Goal: Obtain resource: Obtain resource

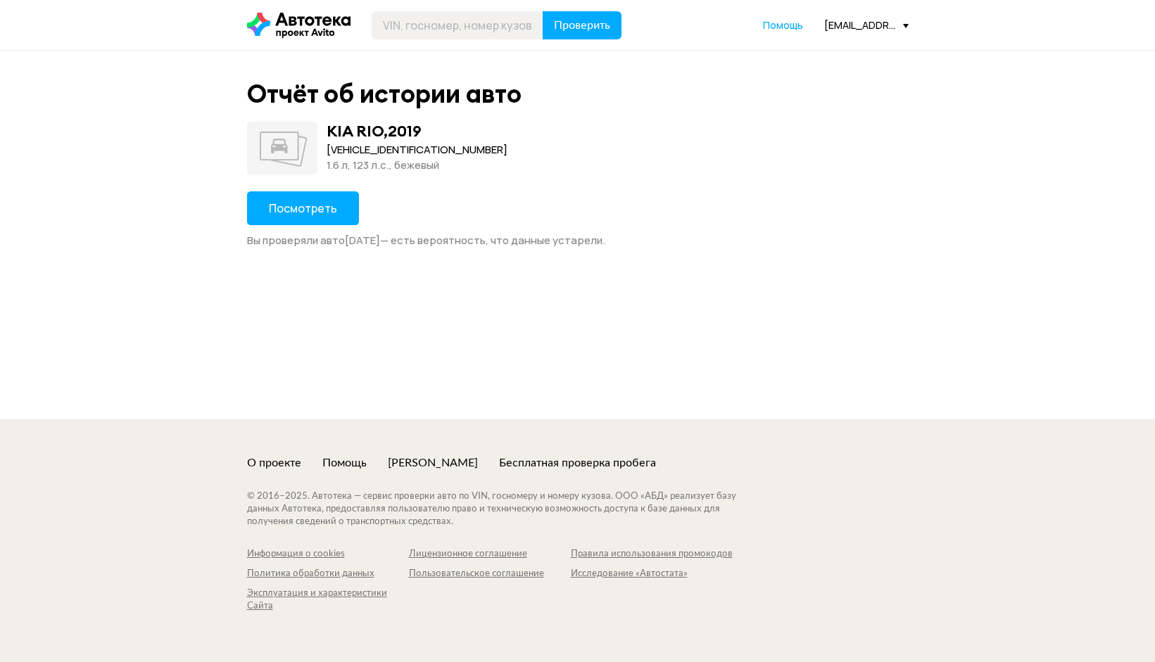
click at [329, 208] on span "Посмотреть" at bounding box center [303, 208] width 68 height 15
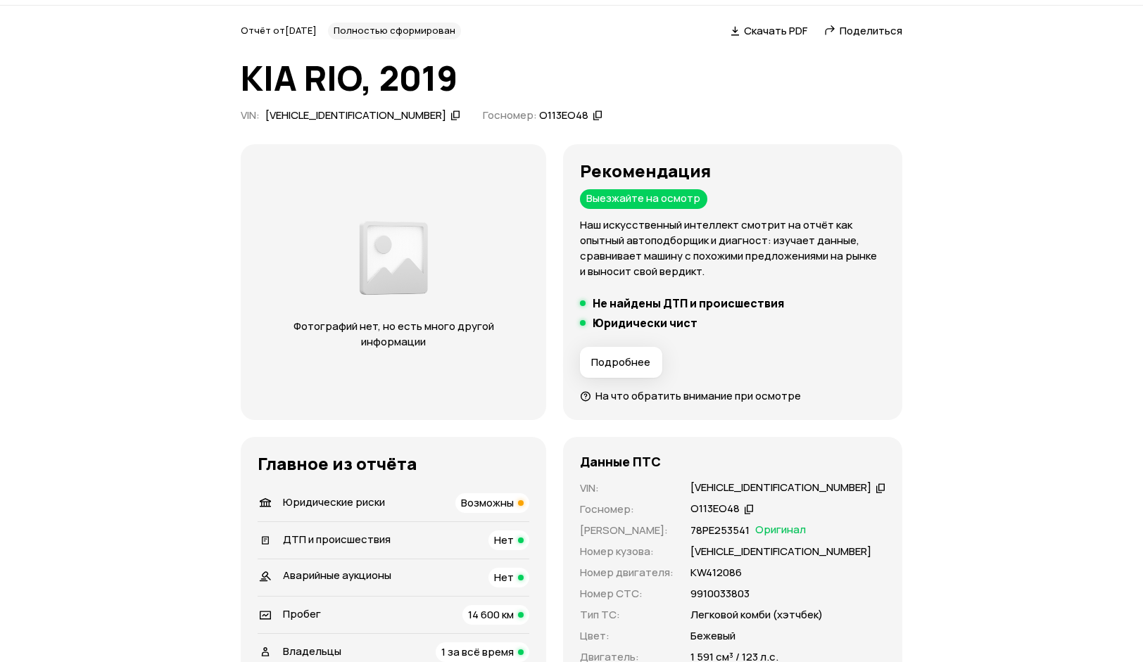
scroll to position [70, 0]
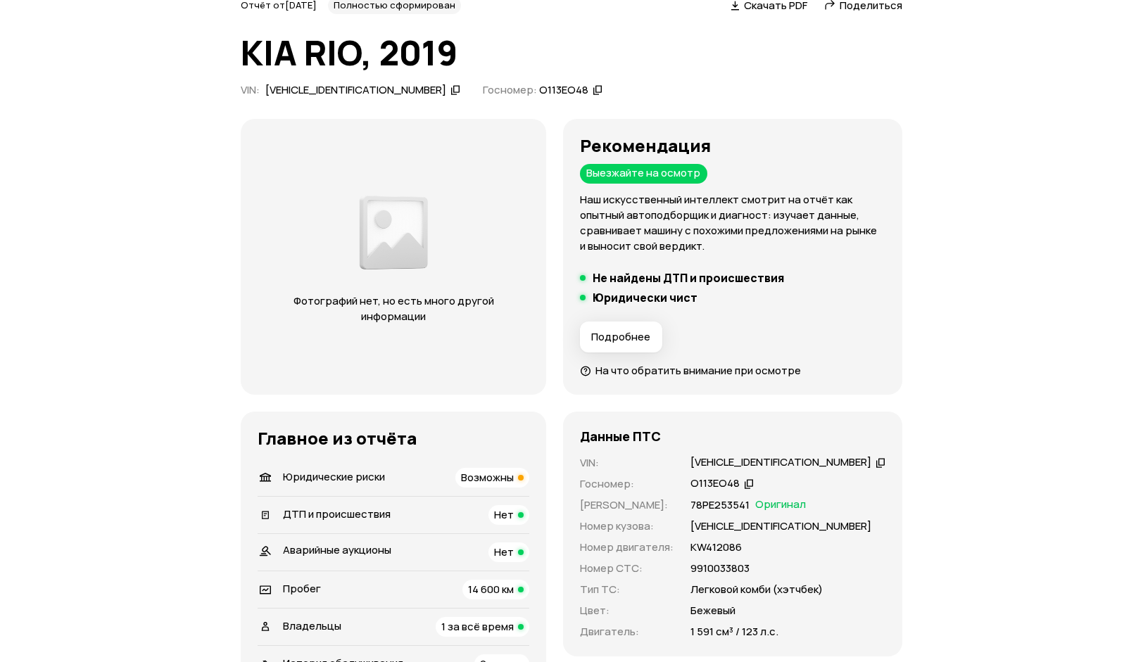
click at [318, 509] on span "ДТП и происшествия" at bounding box center [337, 514] width 108 height 15
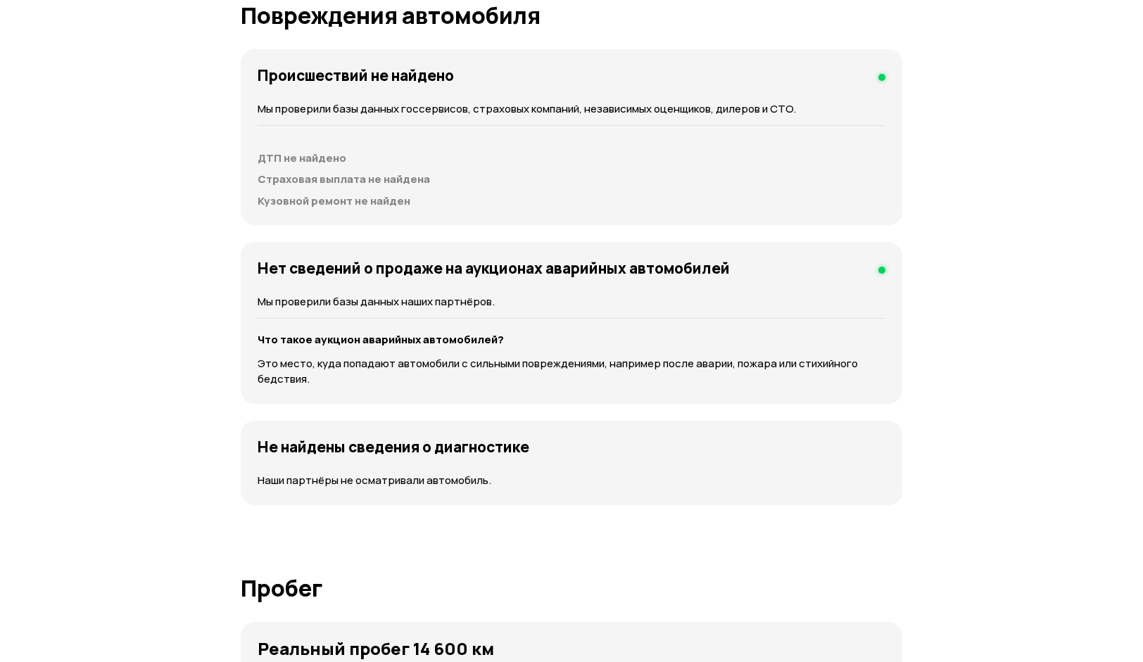
scroll to position [1553, 0]
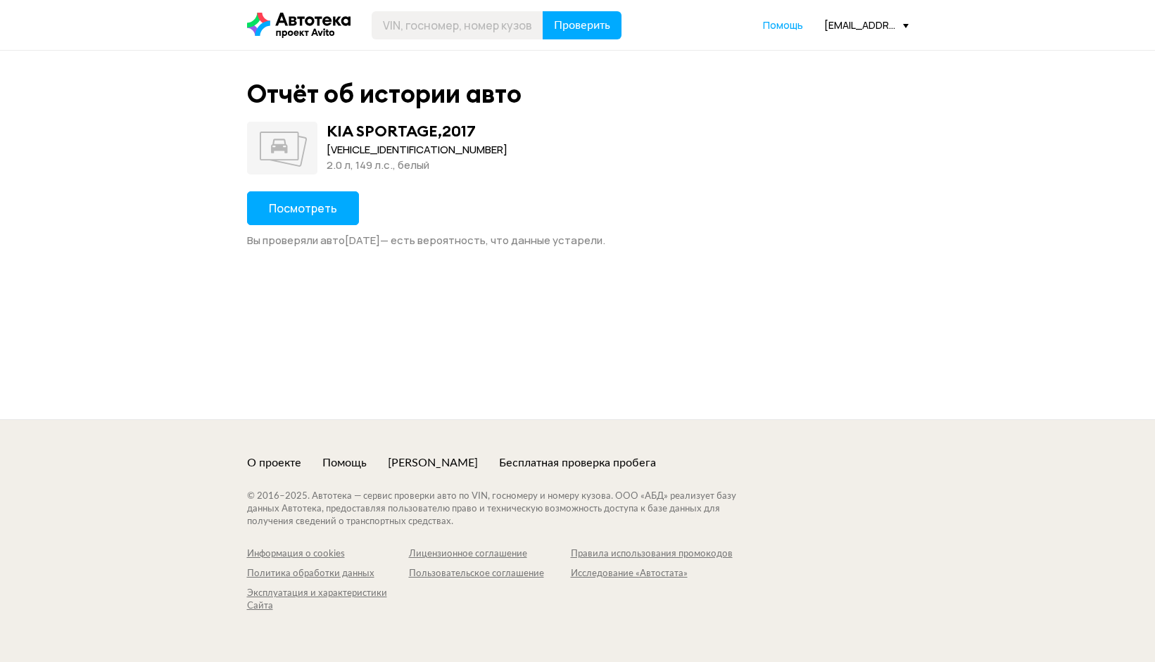
click at [317, 210] on span "Посмотреть" at bounding box center [303, 208] width 68 height 15
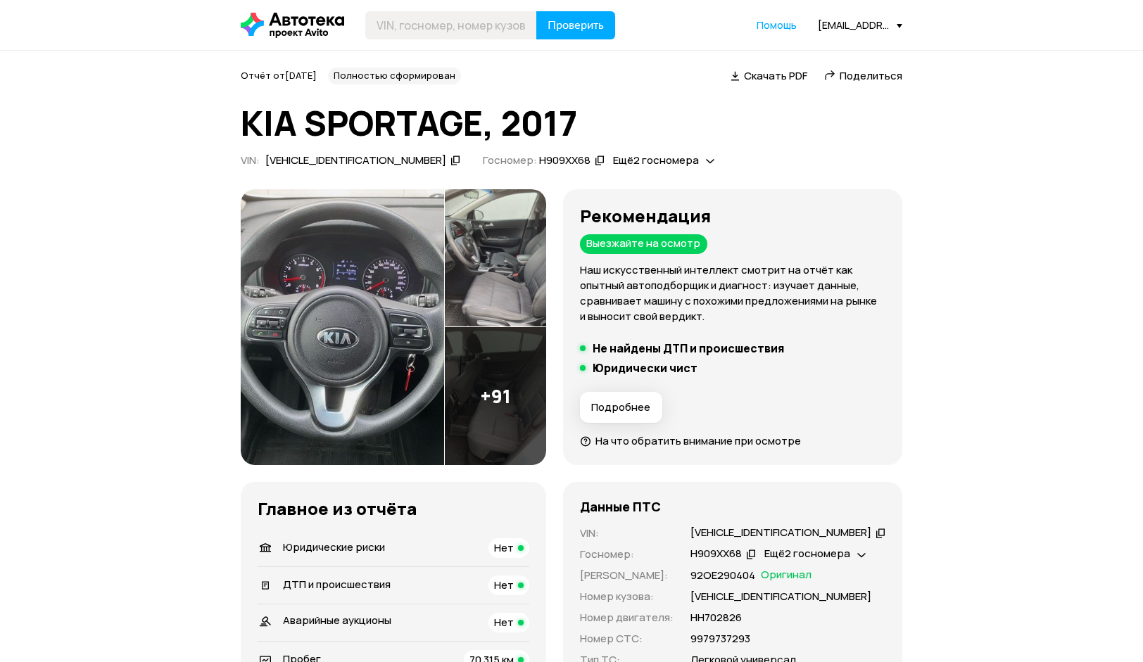
click at [761, 72] on span "Скачать PDF" at bounding box center [775, 75] width 63 height 15
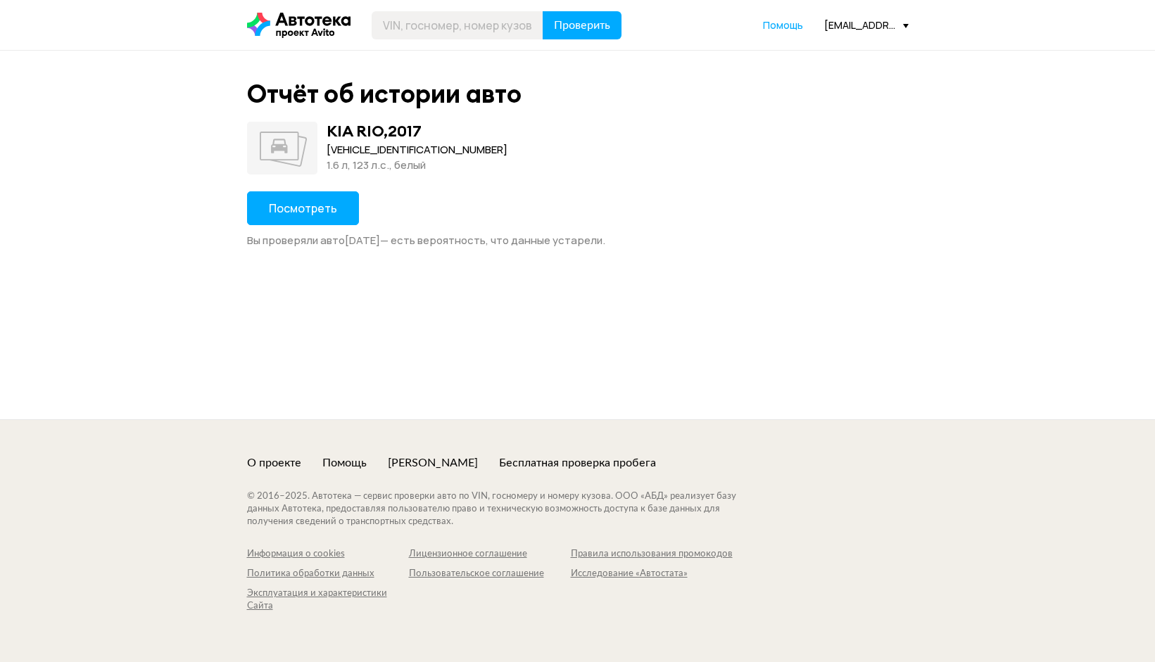
click at [303, 203] on span "Посмотреть" at bounding box center [303, 208] width 68 height 15
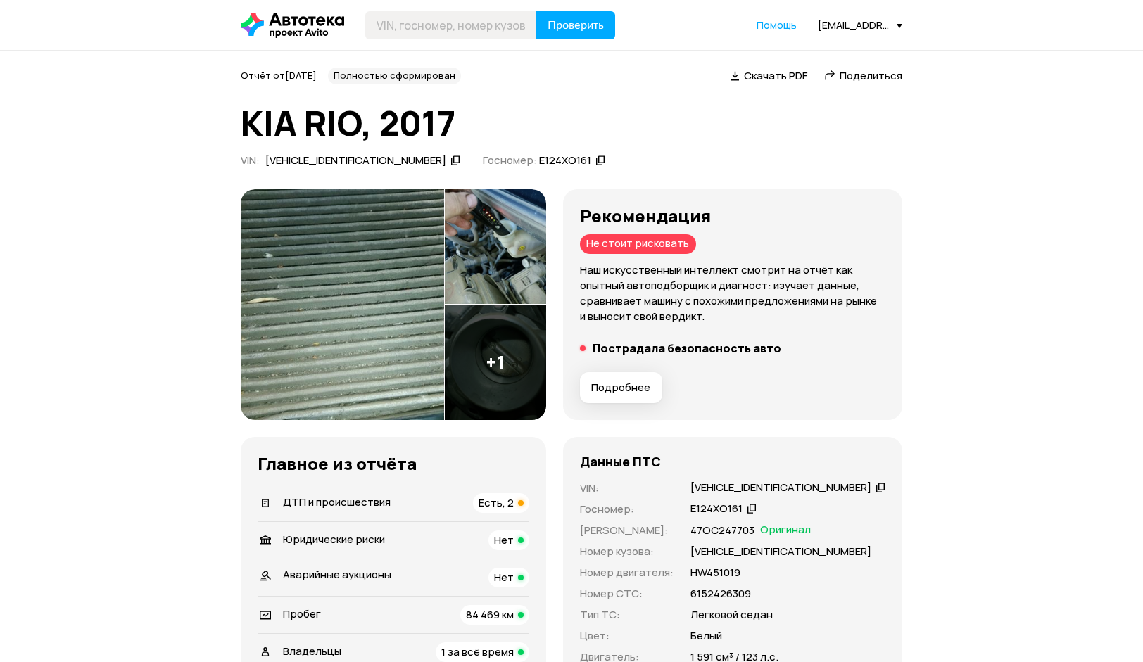
click at [514, 505] on span "Есть, 2" at bounding box center [496, 503] width 35 height 15
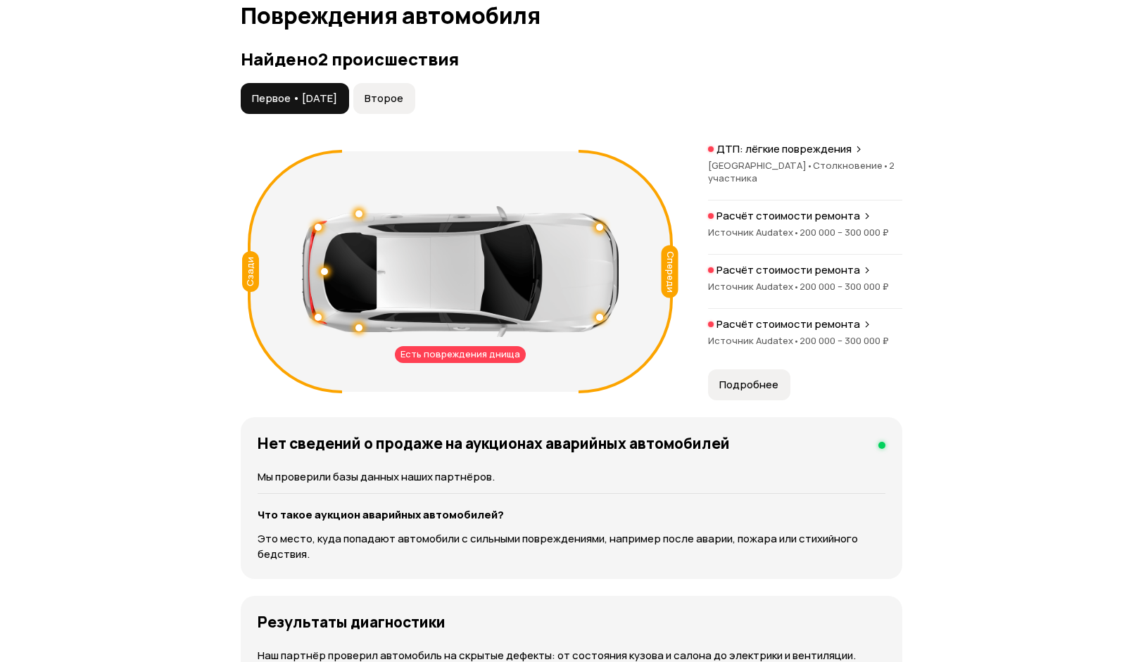
scroll to position [1492, 0]
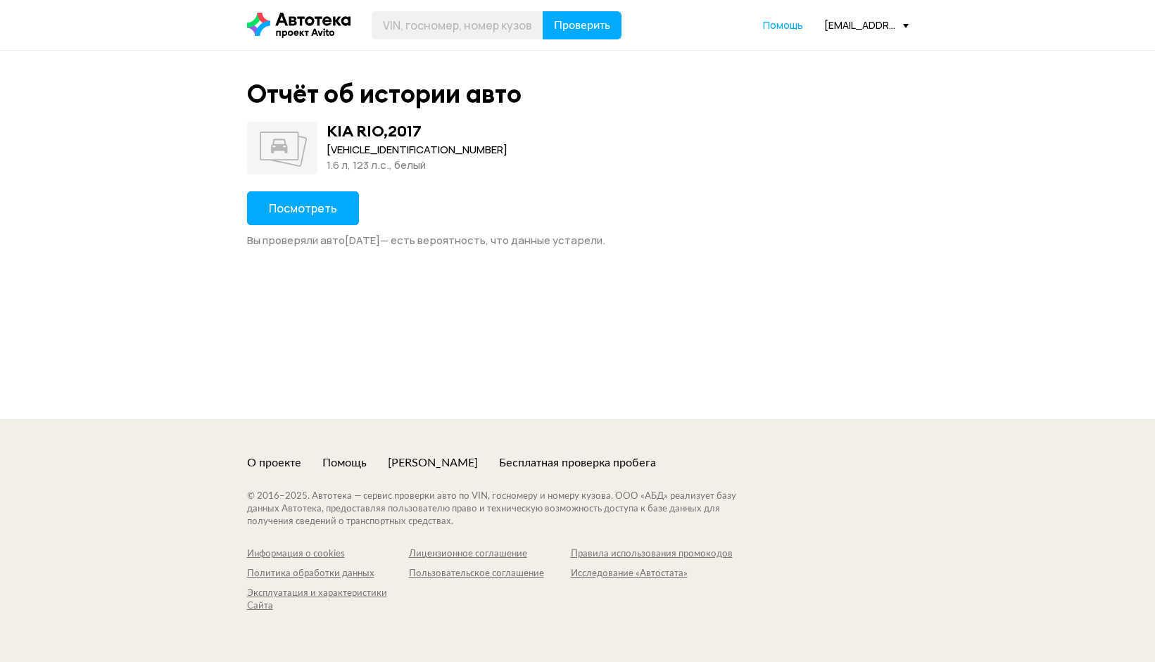
click at [315, 213] on span "Посмотреть" at bounding box center [303, 208] width 68 height 15
click at [371, 151] on div "[US_VEHICLE_IDENTIFICATION_NUMBER]" at bounding box center [428, 149] width 202 height 15
copy div "[US_VEHICLE_IDENTIFICATION_NUMBER]"
click at [285, 217] on button "Посмотреть" at bounding box center [303, 208] width 112 height 34
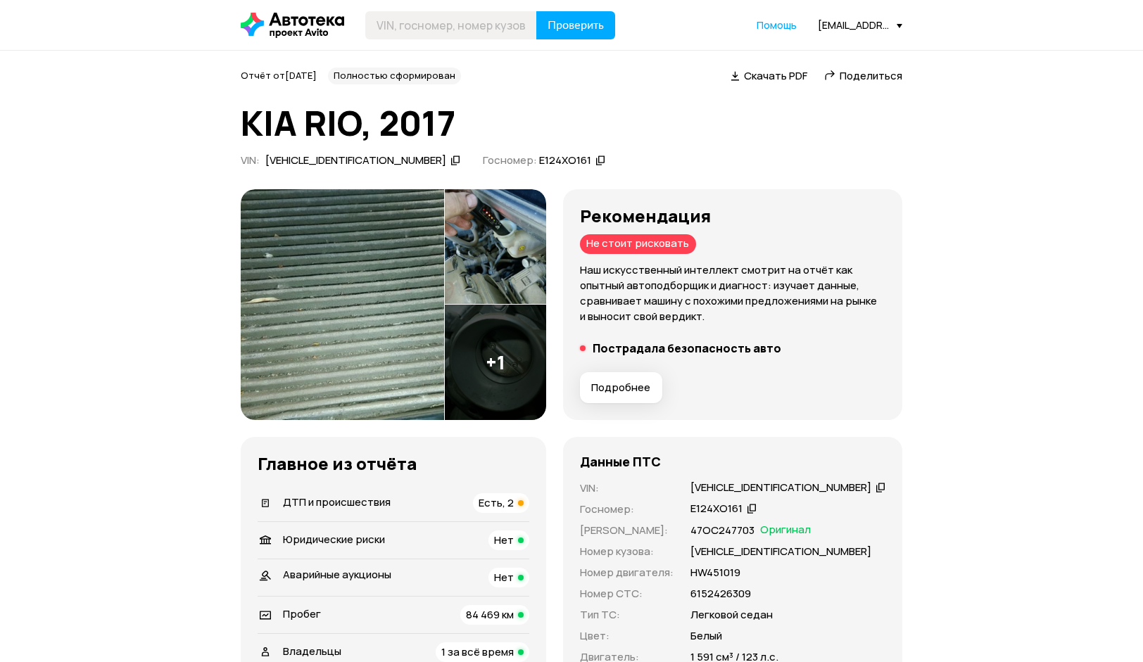
click at [649, 351] on h5 "Пострадала безопасность авто" at bounding box center [687, 348] width 189 height 14
click at [495, 291] on img at bounding box center [495, 246] width 101 height 115
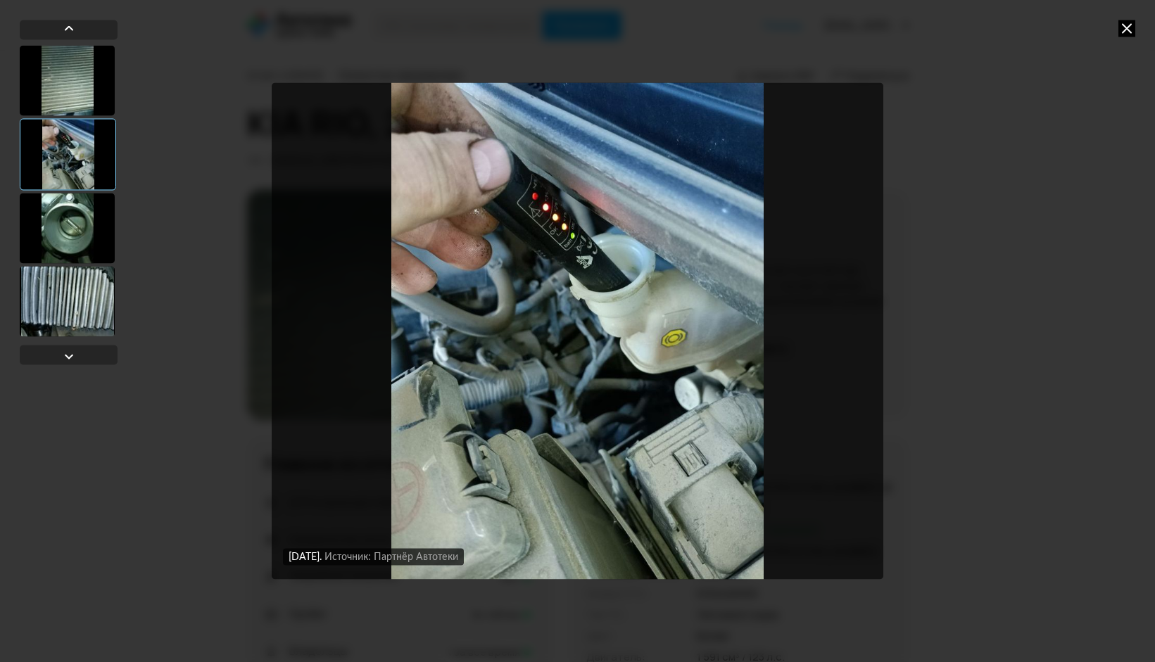
click at [80, 231] on div at bounding box center [67, 228] width 95 height 70
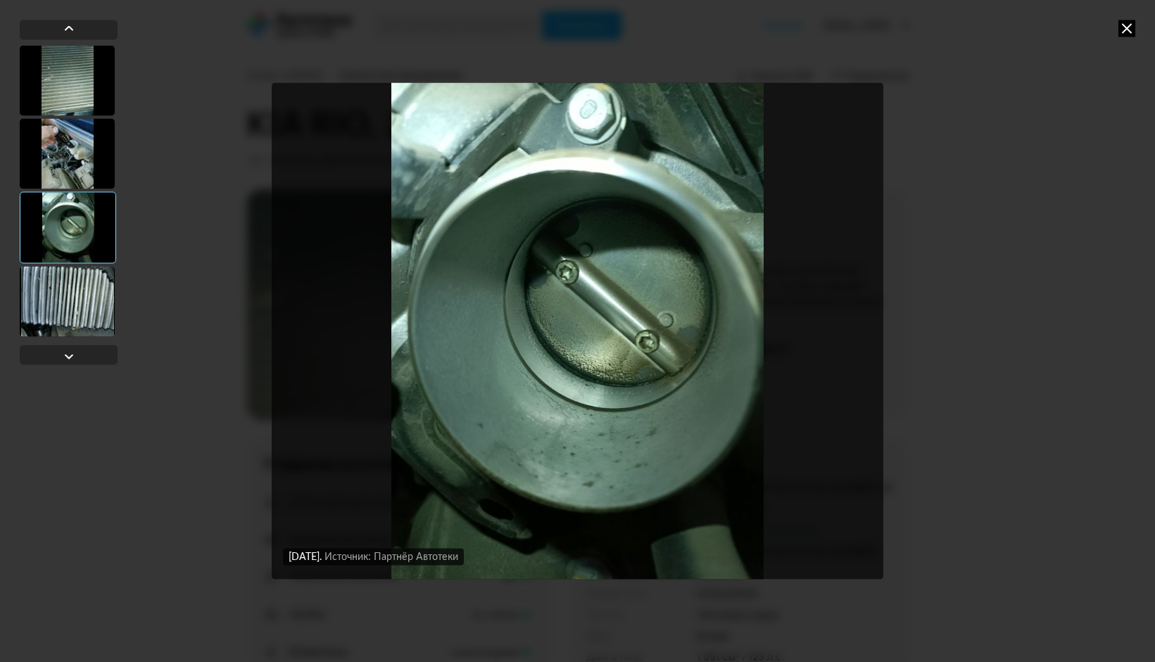
click at [76, 296] on div at bounding box center [67, 301] width 95 height 70
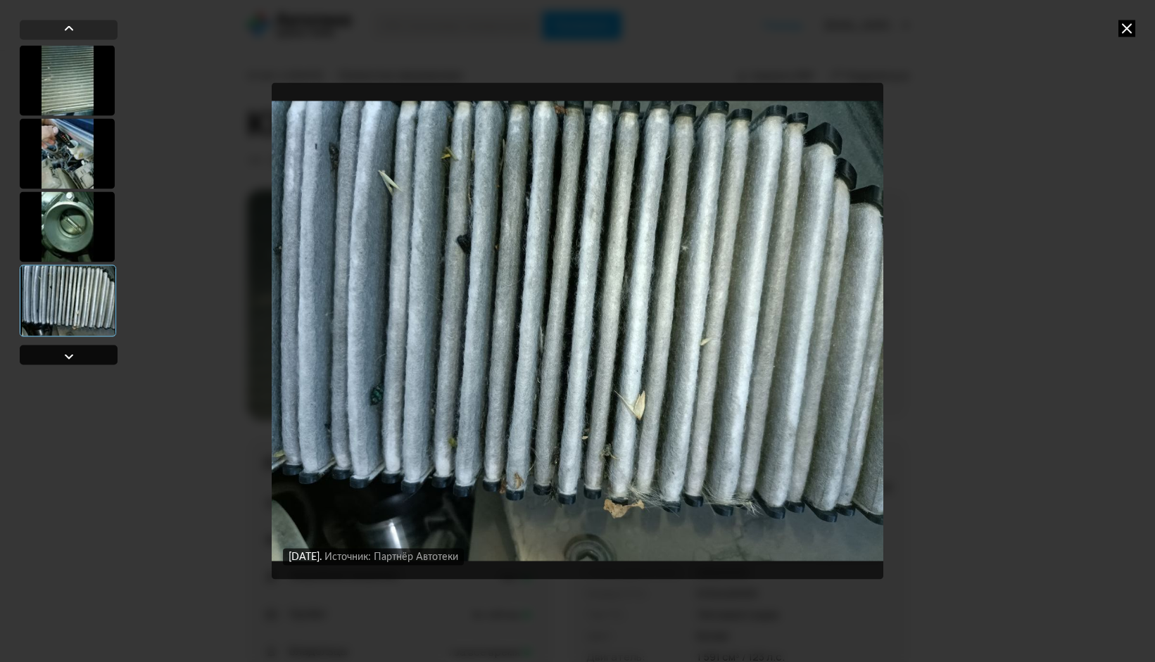
click at [86, 353] on div at bounding box center [69, 355] width 98 height 20
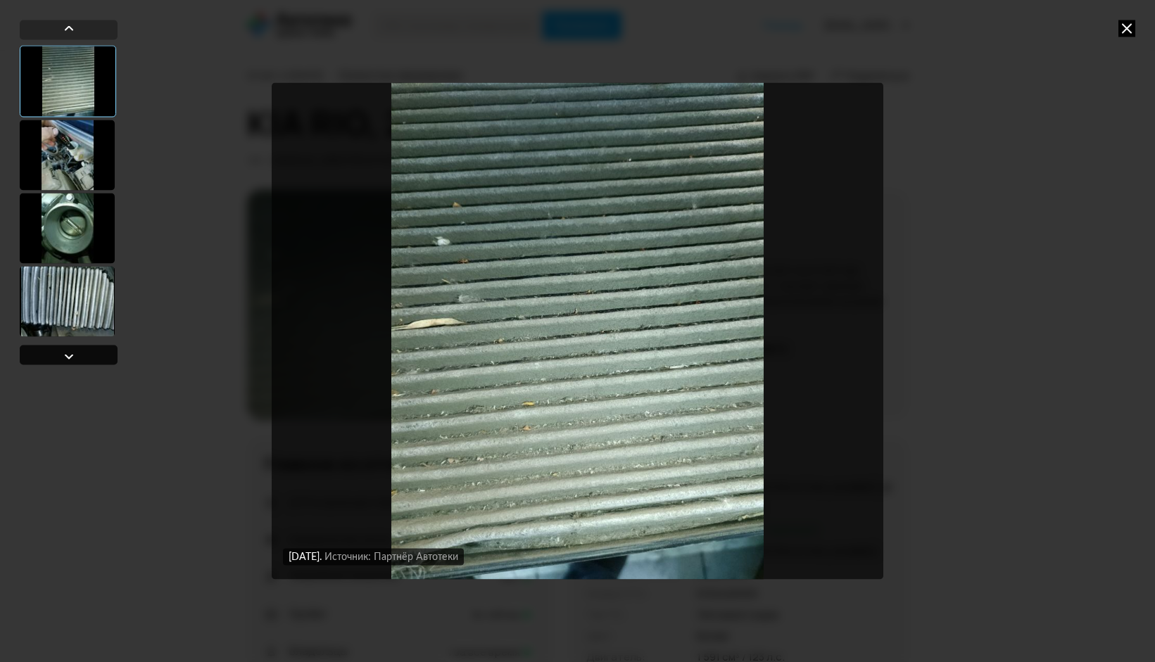
click at [86, 353] on div at bounding box center [69, 355] width 98 height 20
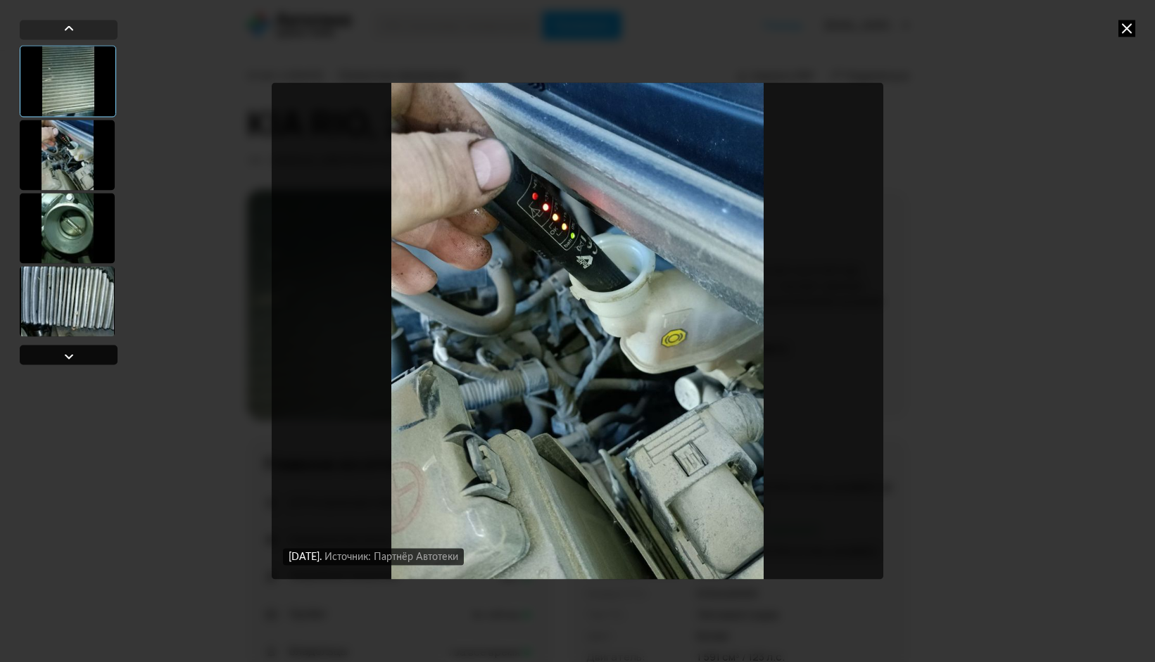
click at [86, 353] on div at bounding box center [69, 355] width 98 height 20
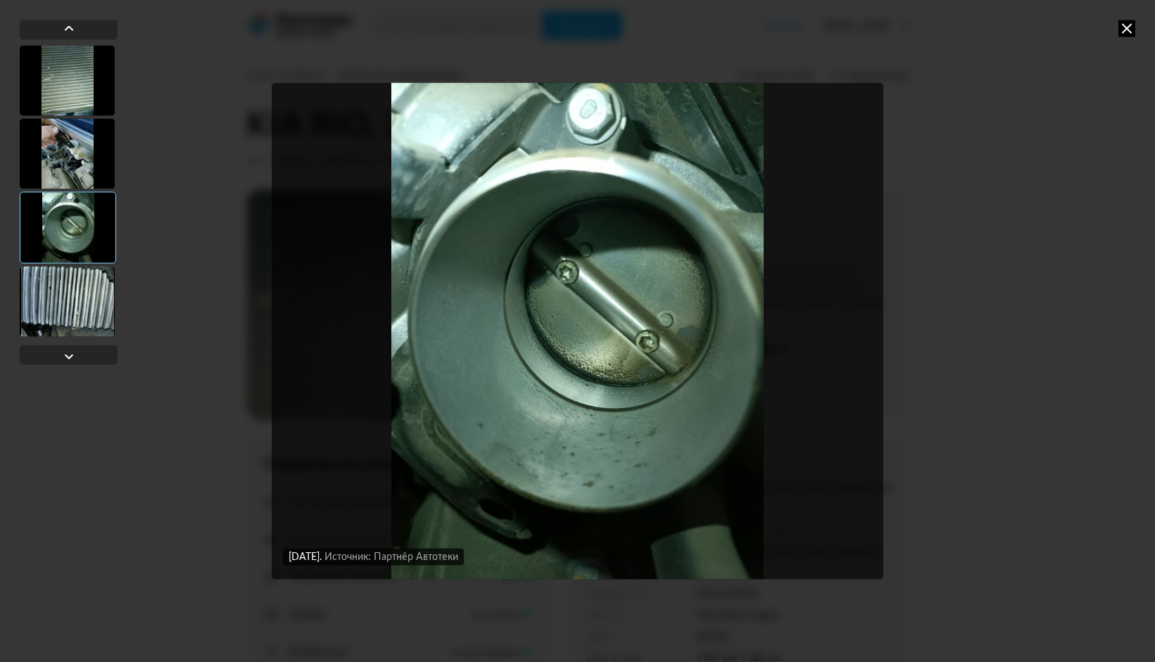
click at [1129, 15] on div "14 июля 2024 года Источник: Партнёр Автотеки 14 июля 2024 года Источник: Партнё…" at bounding box center [577, 331] width 1155 height 662
click at [1129, 18] on div "14 июля 2024 года Источник: Партнёр Автотеки 14 июля 2024 года Источник: Партнё…" at bounding box center [577, 331] width 1155 height 662
click at [1132, 26] on icon at bounding box center [1126, 28] width 17 height 17
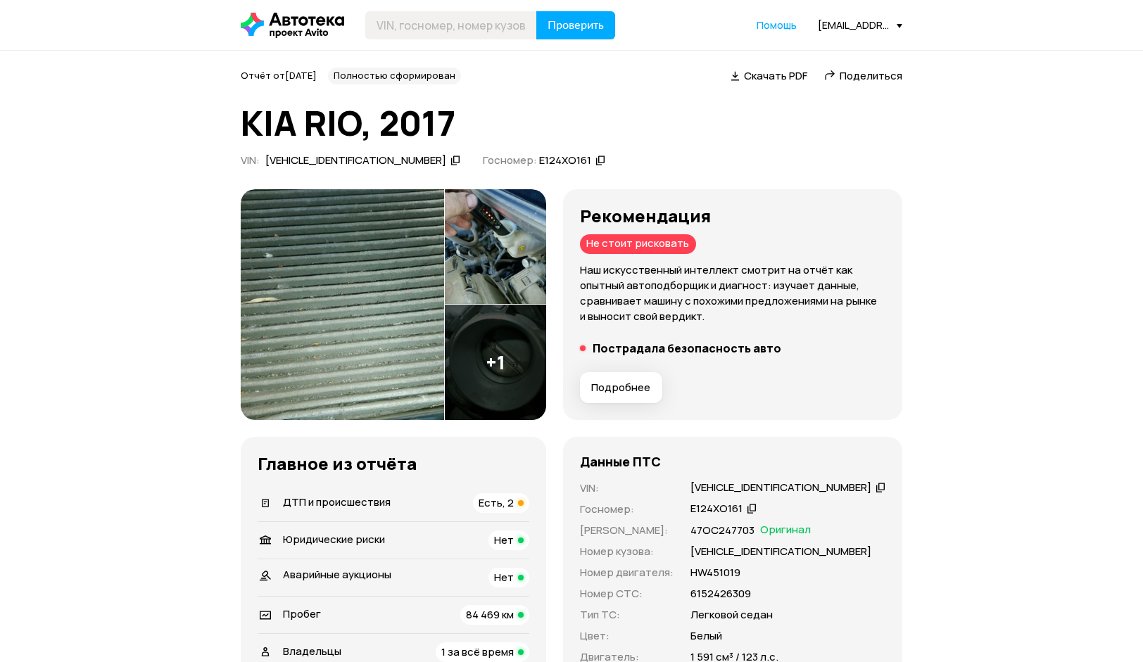
click at [650, 383] on span "Подробнее" at bounding box center [620, 388] width 59 height 14
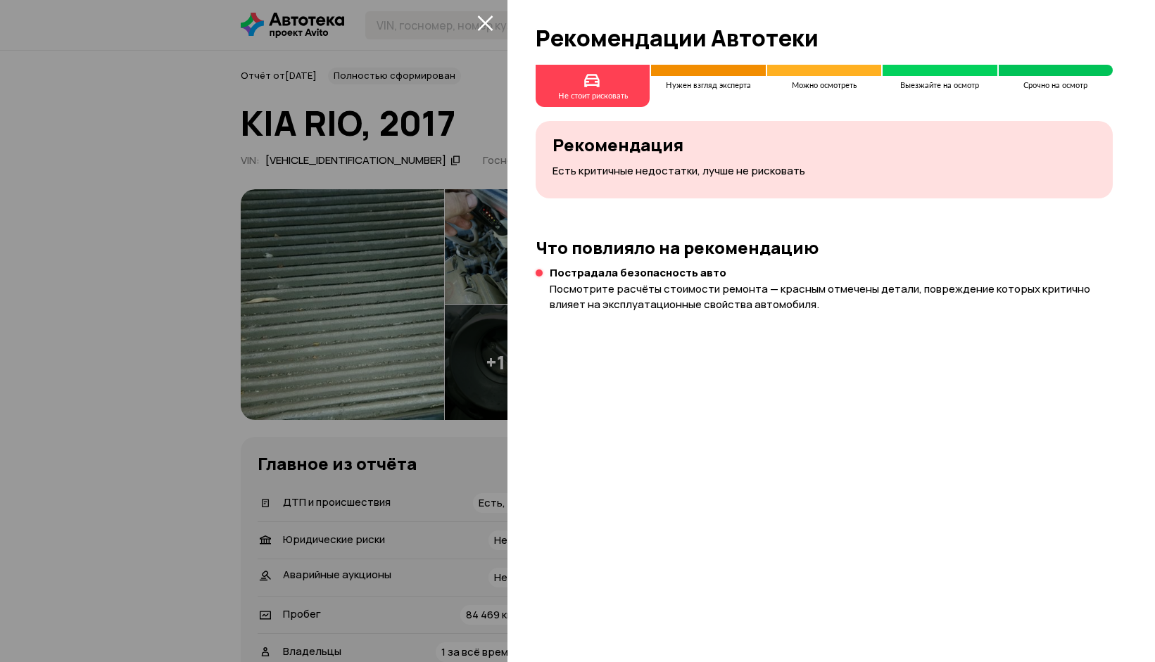
click at [601, 96] on div "Не стоит рисковать" at bounding box center [593, 96] width 70 height 8
click at [69, 193] on div at bounding box center [577, 331] width 1155 height 662
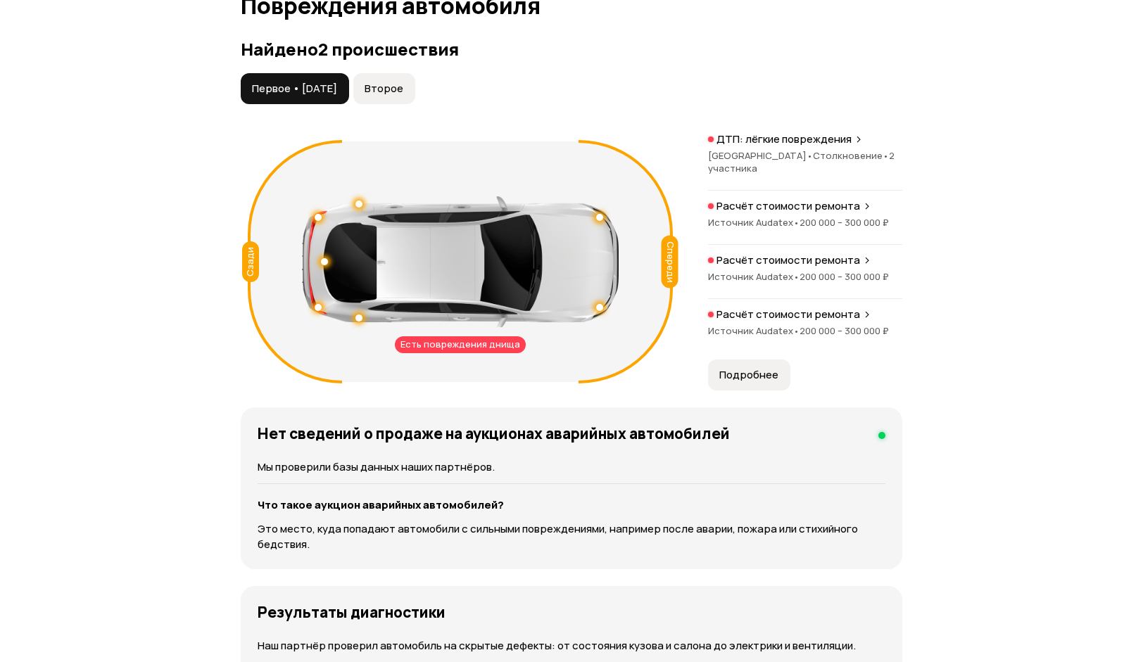
scroll to position [1478, 0]
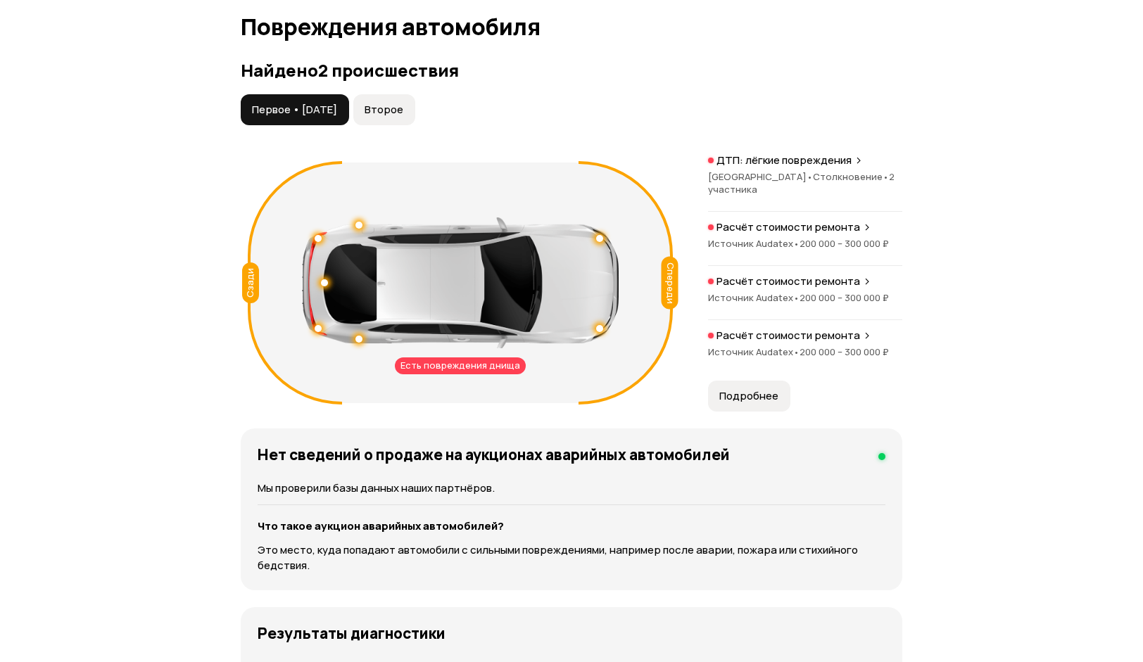
click at [758, 396] on span "Подробнее" at bounding box center [748, 396] width 59 height 14
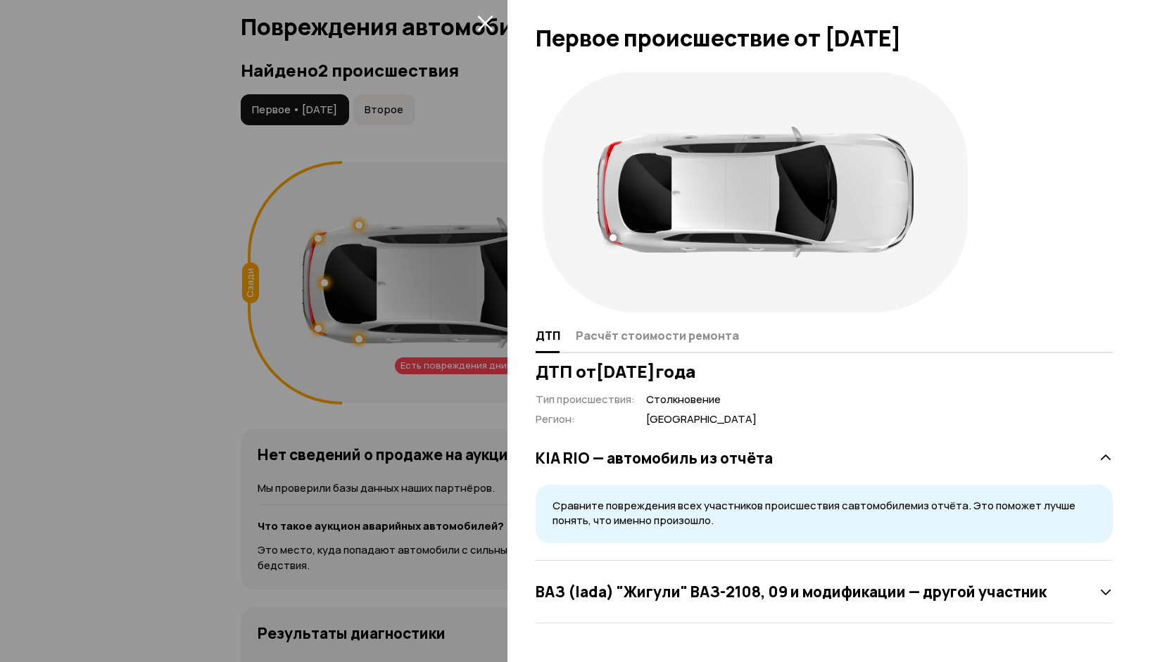
click at [1107, 459] on icon at bounding box center [1106, 458] width 14 height 14
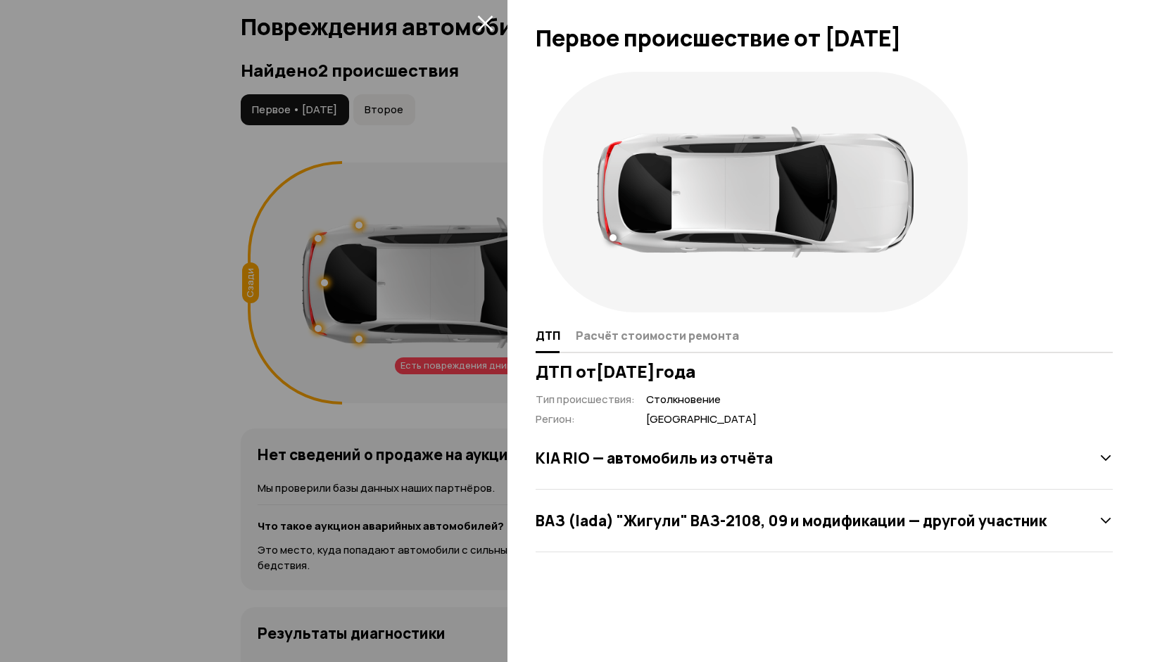
click at [1107, 459] on icon at bounding box center [1106, 458] width 14 height 14
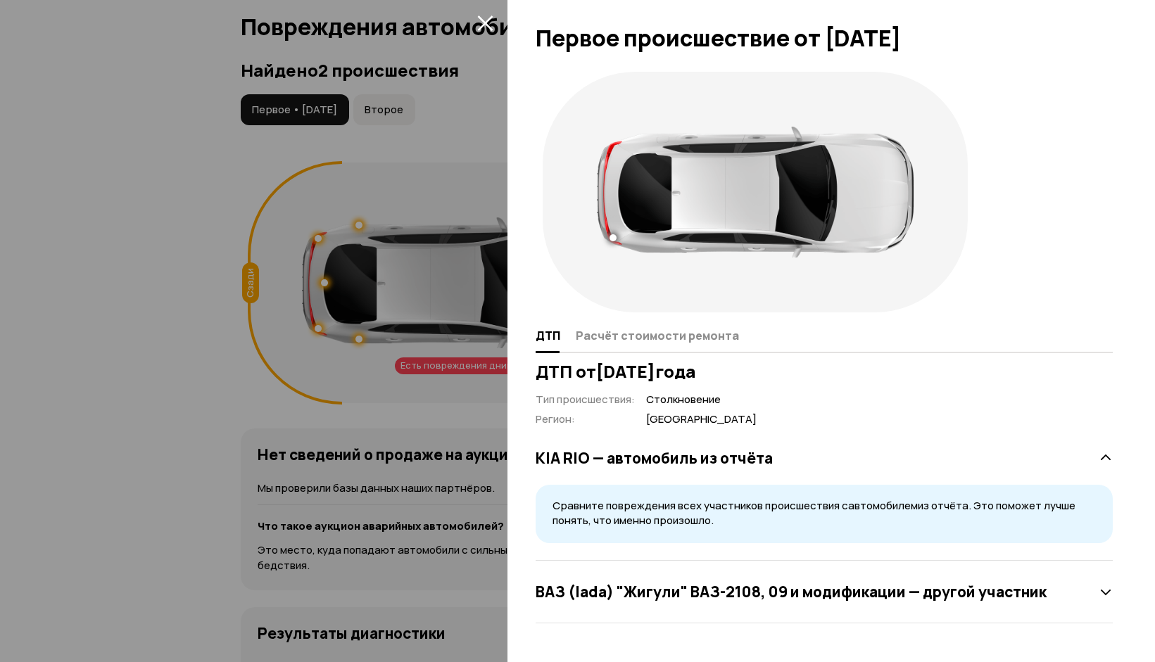
click at [1107, 459] on icon at bounding box center [1106, 458] width 14 height 14
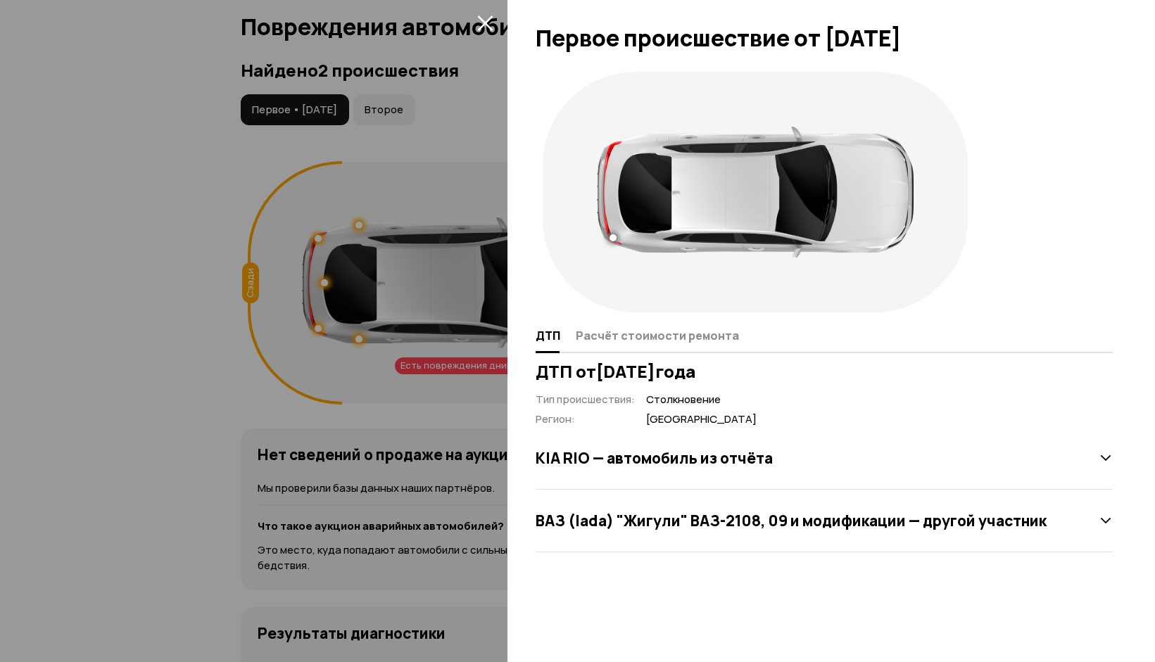
click at [1107, 459] on icon at bounding box center [1106, 458] width 14 height 14
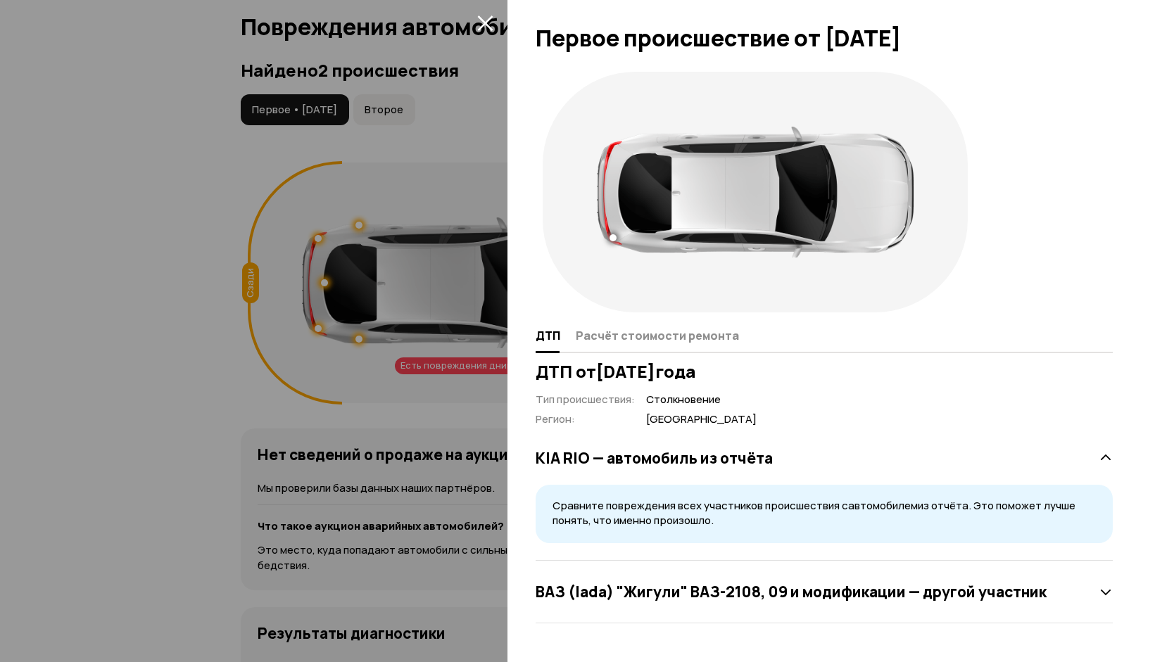
click at [1107, 459] on icon at bounding box center [1106, 458] width 14 height 14
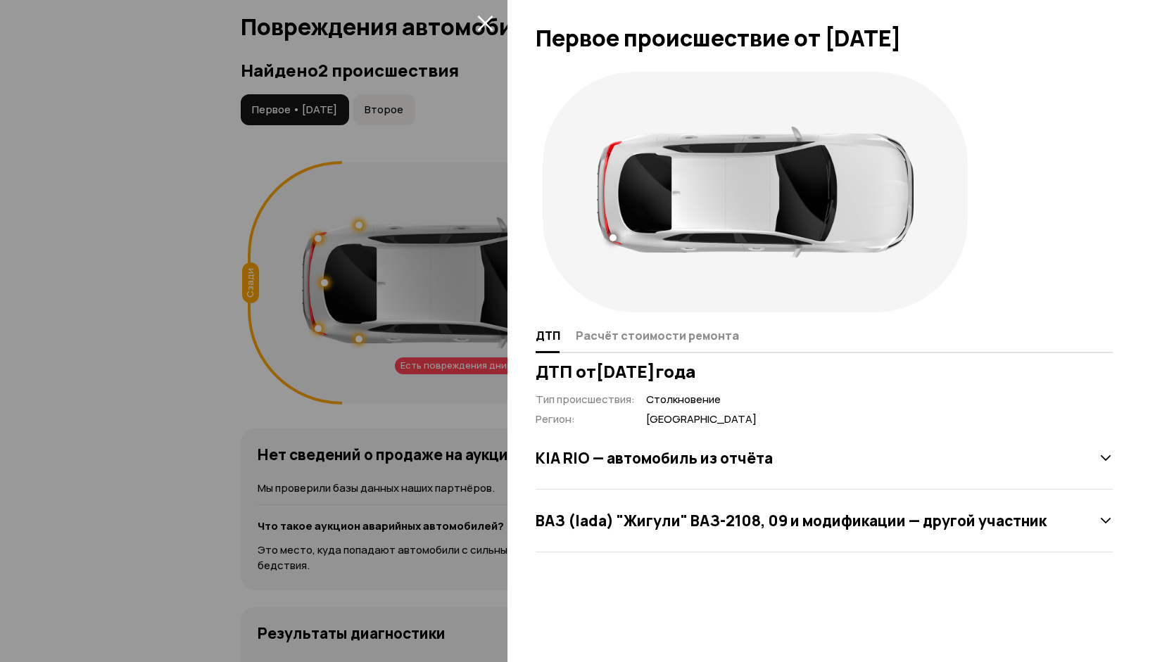
click at [1107, 459] on icon at bounding box center [1106, 458] width 14 height 14
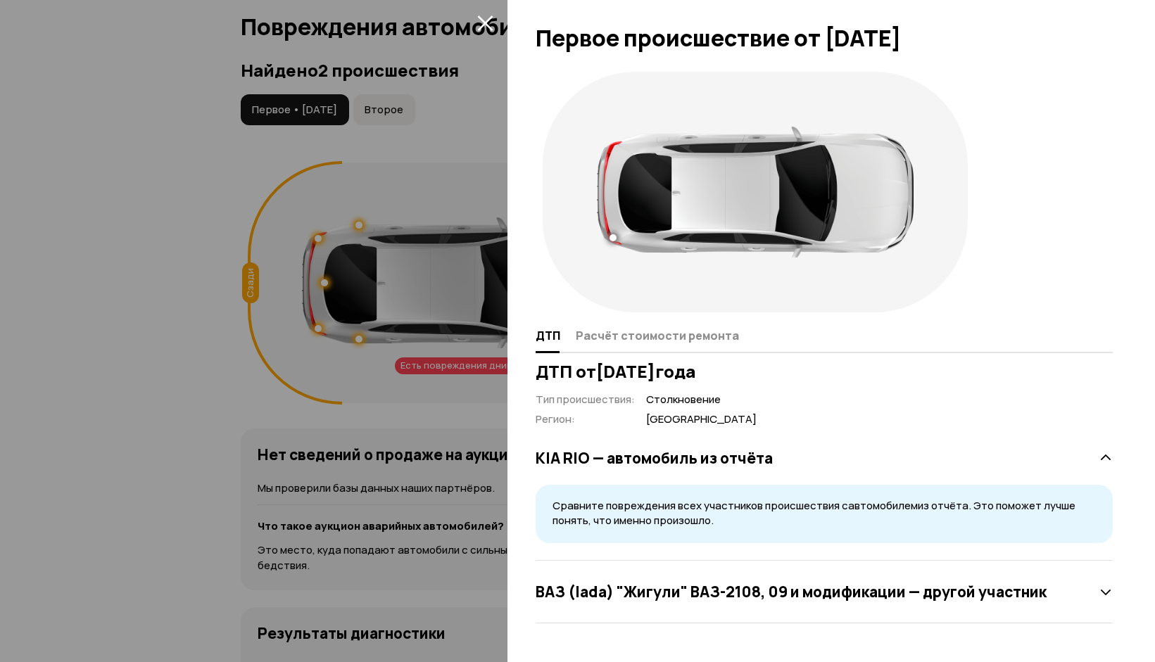
click at [128, 367] on div at bounding box center [577, 331] width 1155 height 662
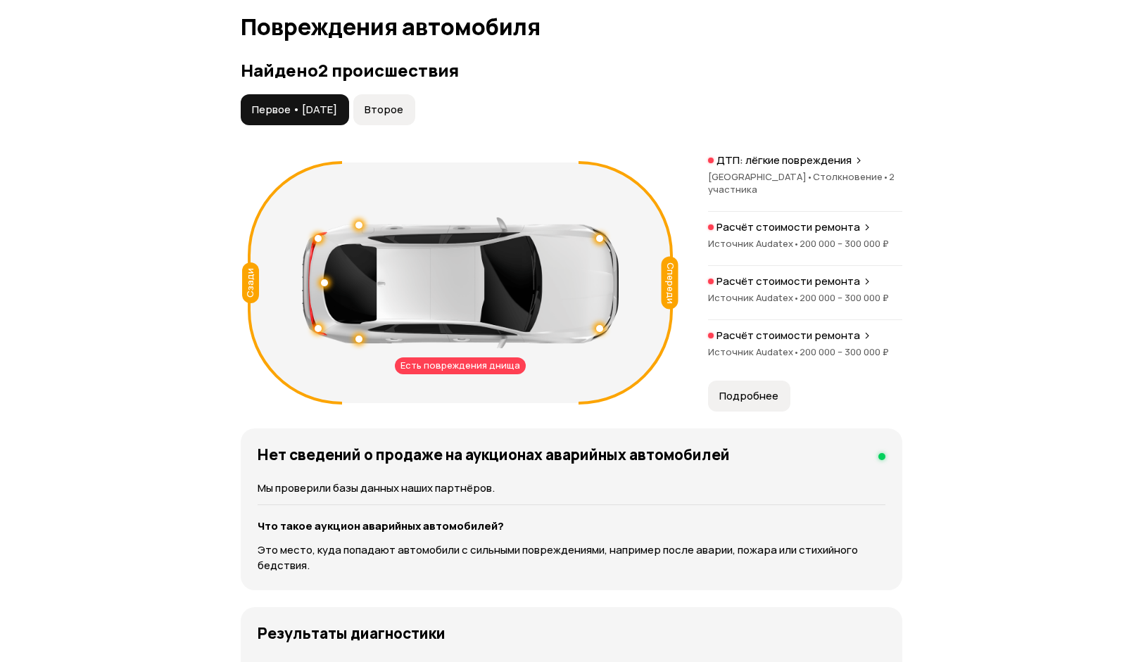
click at [831, 231] on p "Расчёт стоимости ремонта" at bounding box center [789, 227] width 144 height 14
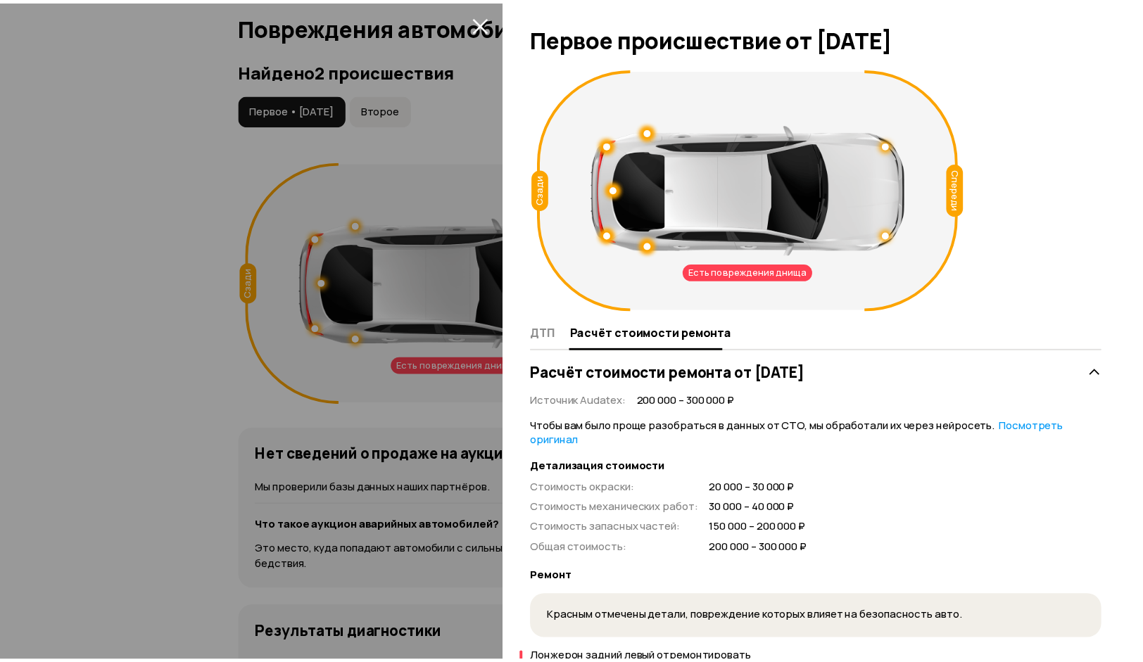
scroll to position [0, 0]
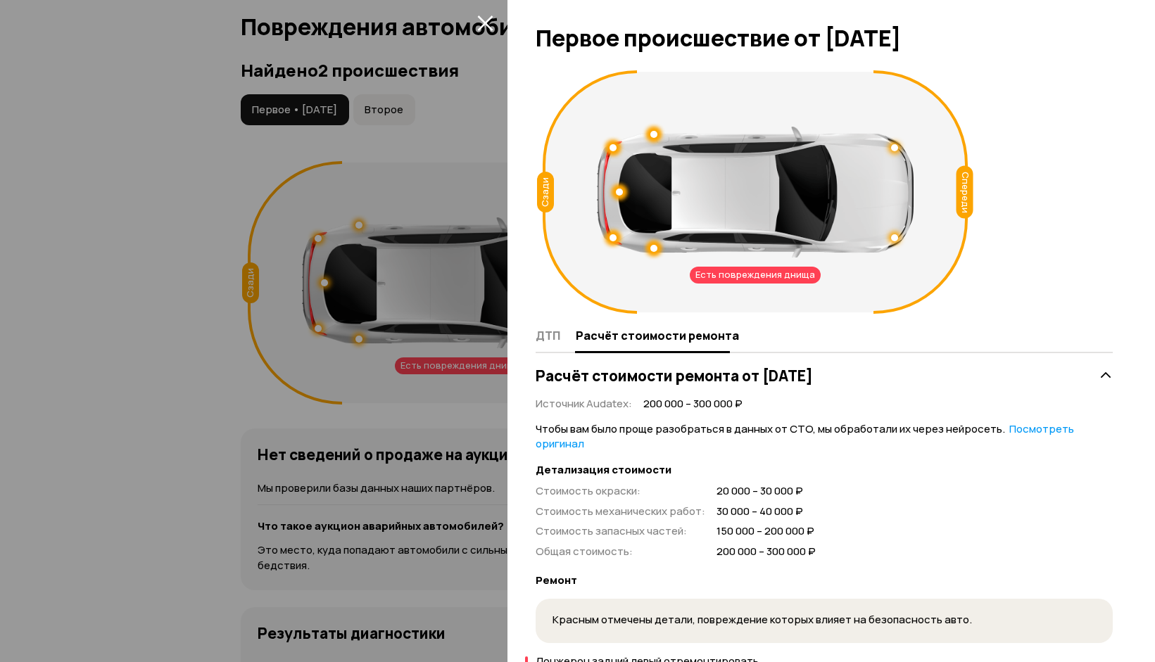
click at [84, 314] on div at bounding box center [577, 331] width 1155 height 662
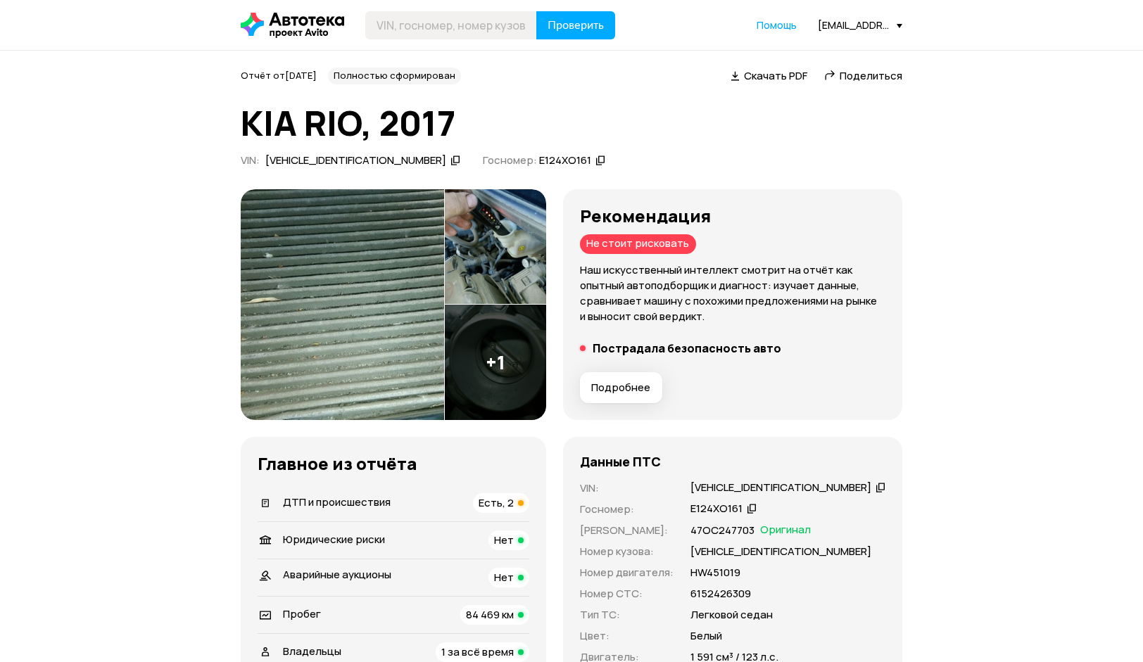
click at [323, 161] on div "Z94CB41BBHR466069" at bounding box center [355, 160] width 181 height 15
copy div "Z94CB41BBHR466069"
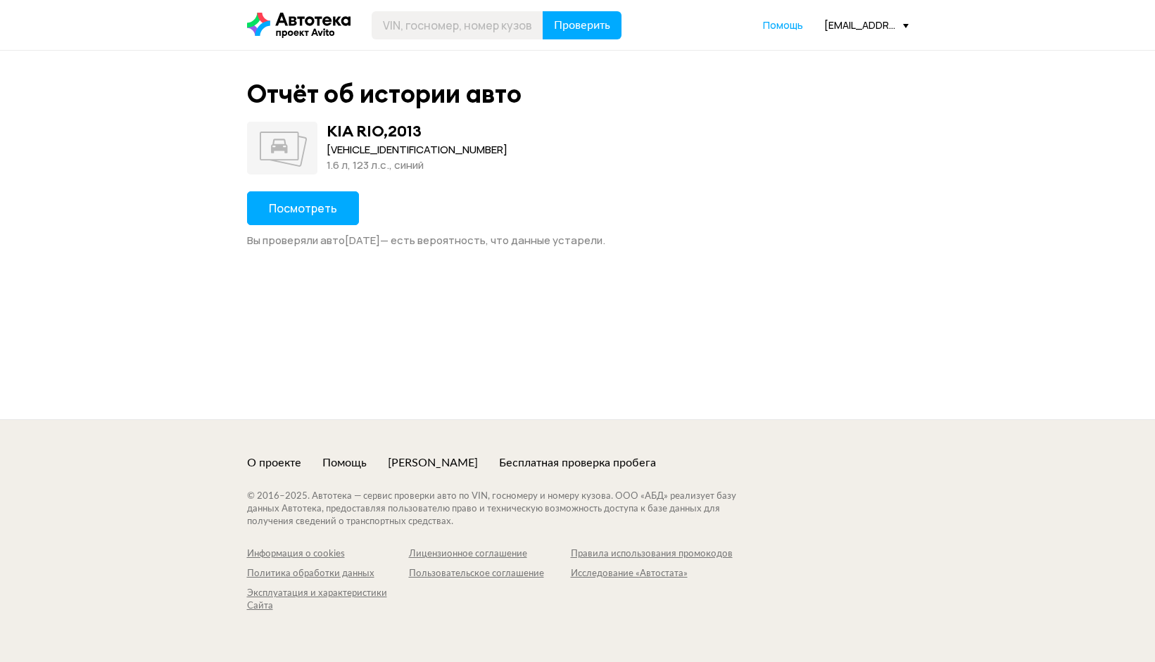
click at [332, 204] on span "Посмотреть" at bounding box center [303, 208] width 68 height 15
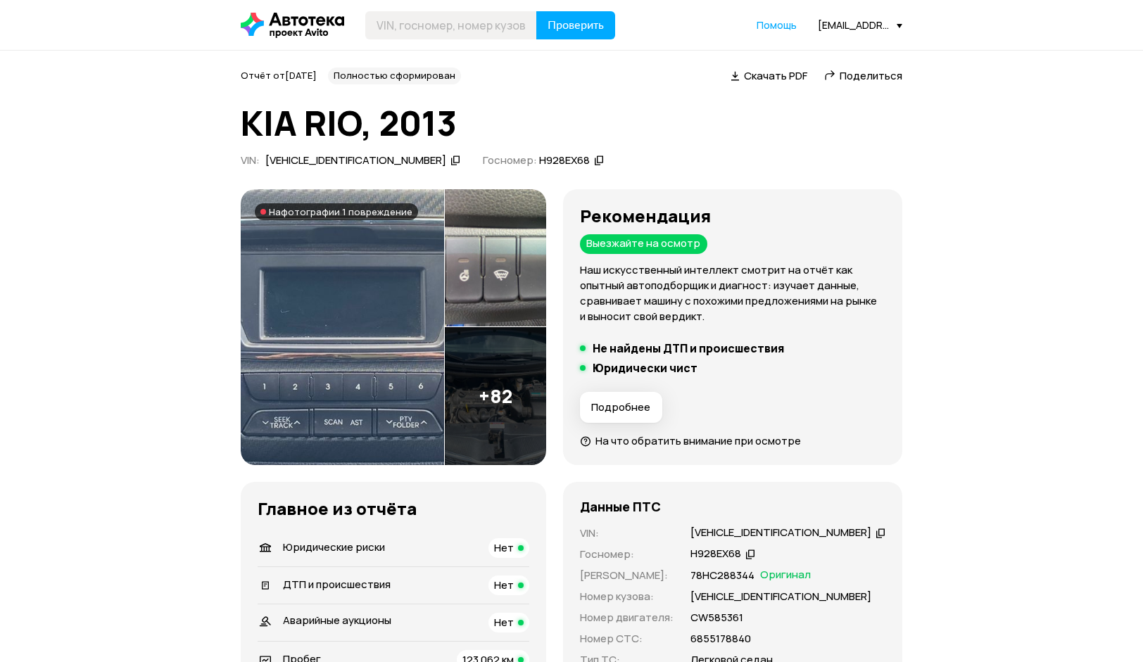
click at [776, 78] on span "Скачать PDF" at bounding box center [775, 75] width 63 height 15
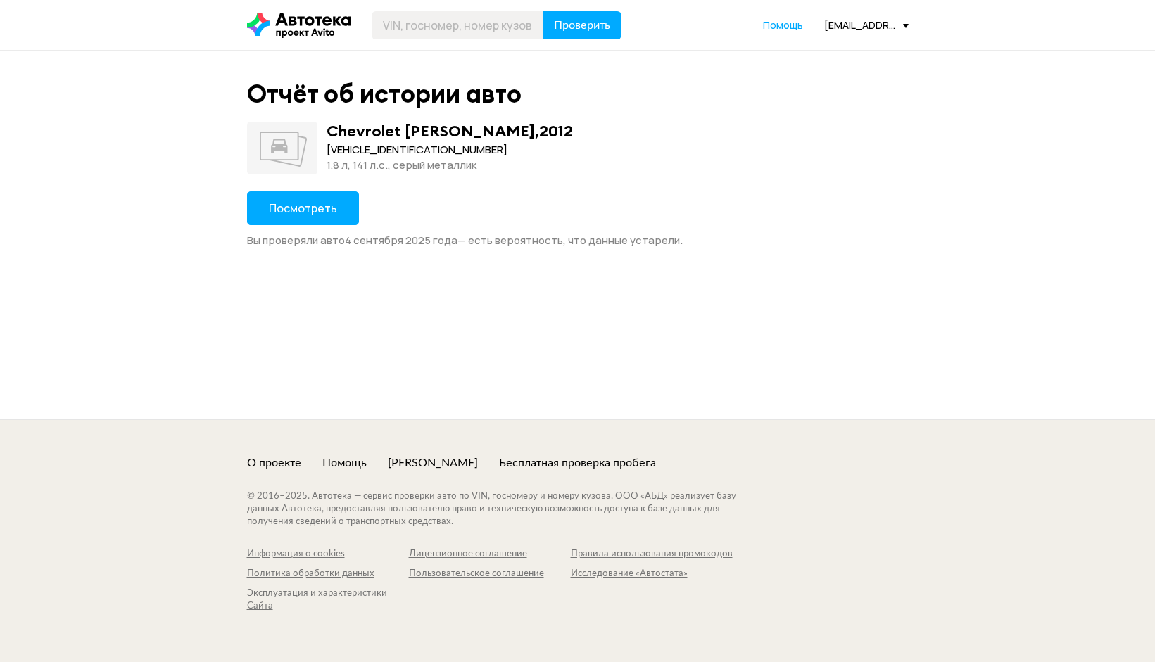
click at [301, 210] on span "Посмотреть" at bounding box center [303, 208] width 68 height 15
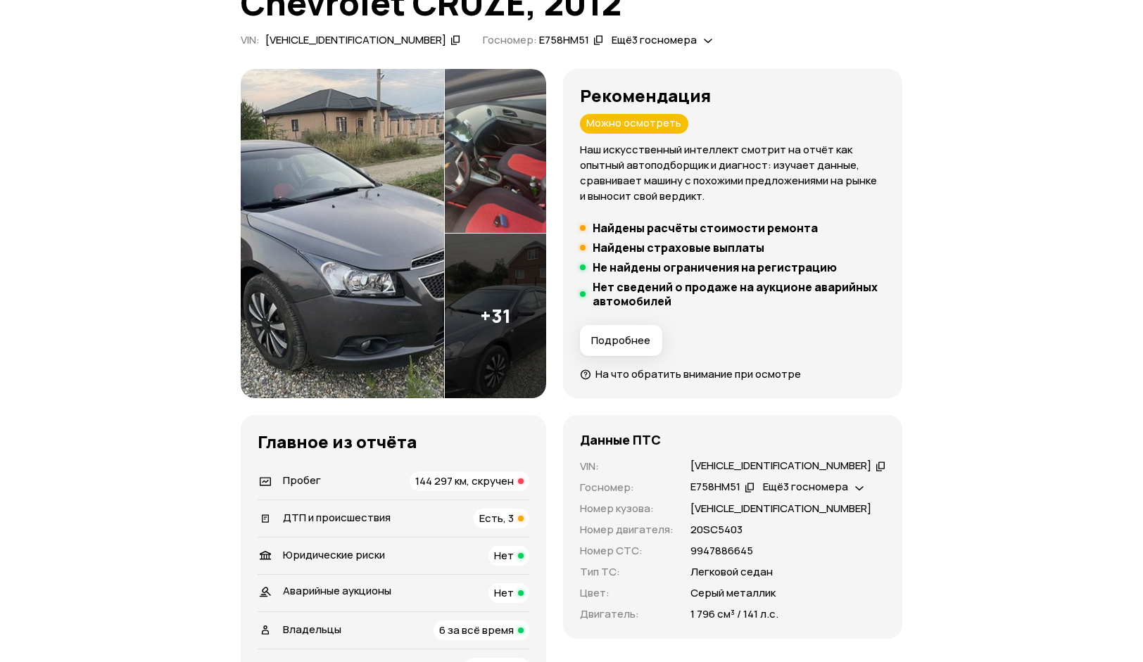
scroll to position [282, 0]
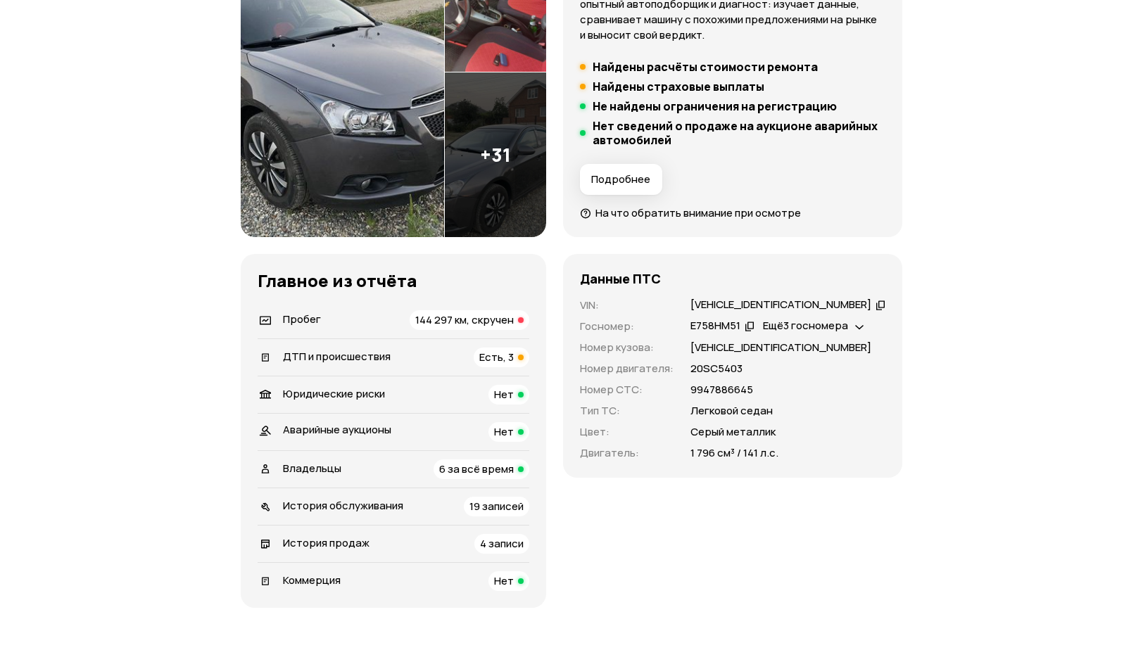
click at [514, 355] on span "Есть, 3" at bounding box center [496, 357] width 34 height 15
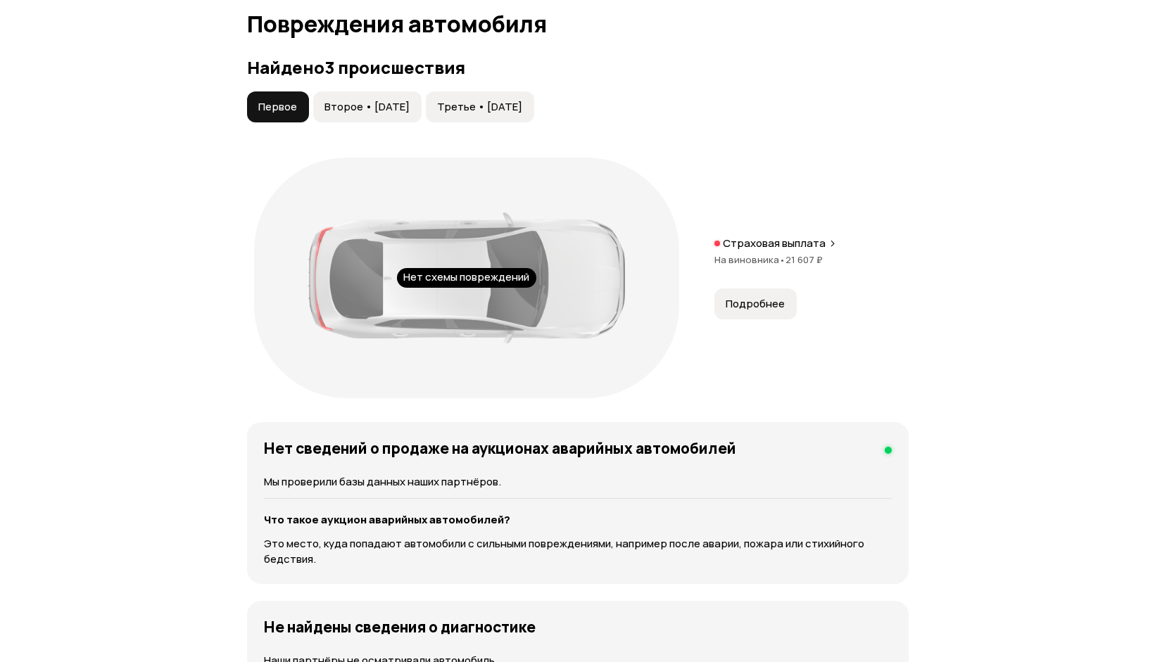
scroll to position [1591, 0]
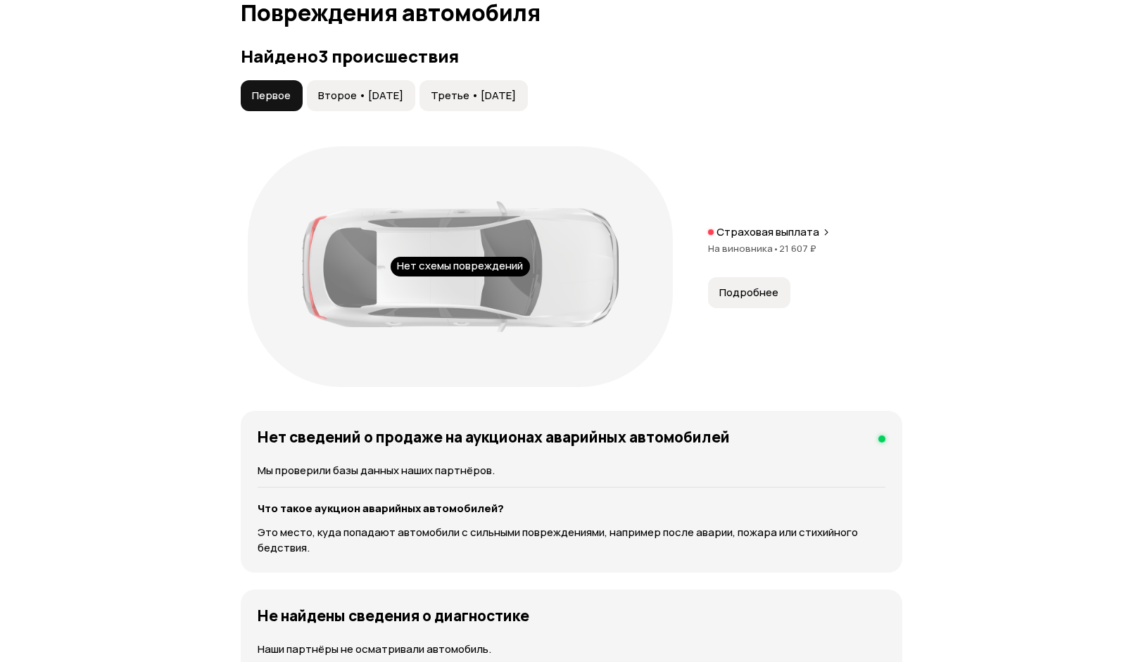
click at [750, 298] on span "Подробнее" at bounding box center [748, 293] width 59 height 14
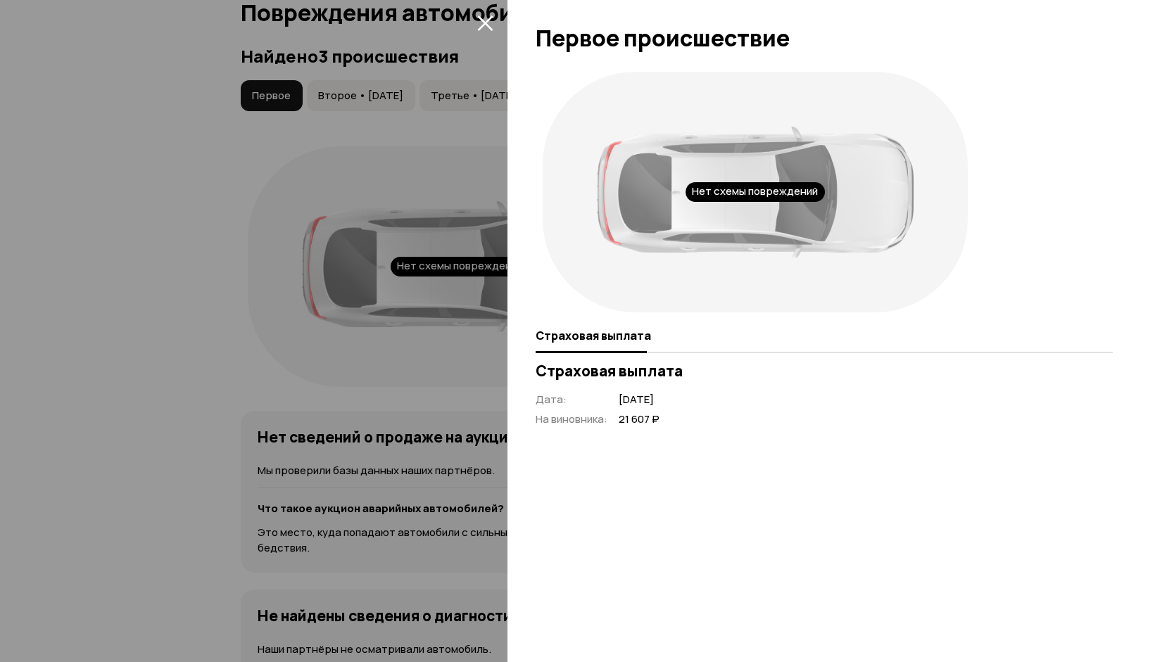
click at [244, 159] on div at bounding box center [577, 331] width 1155 height 662
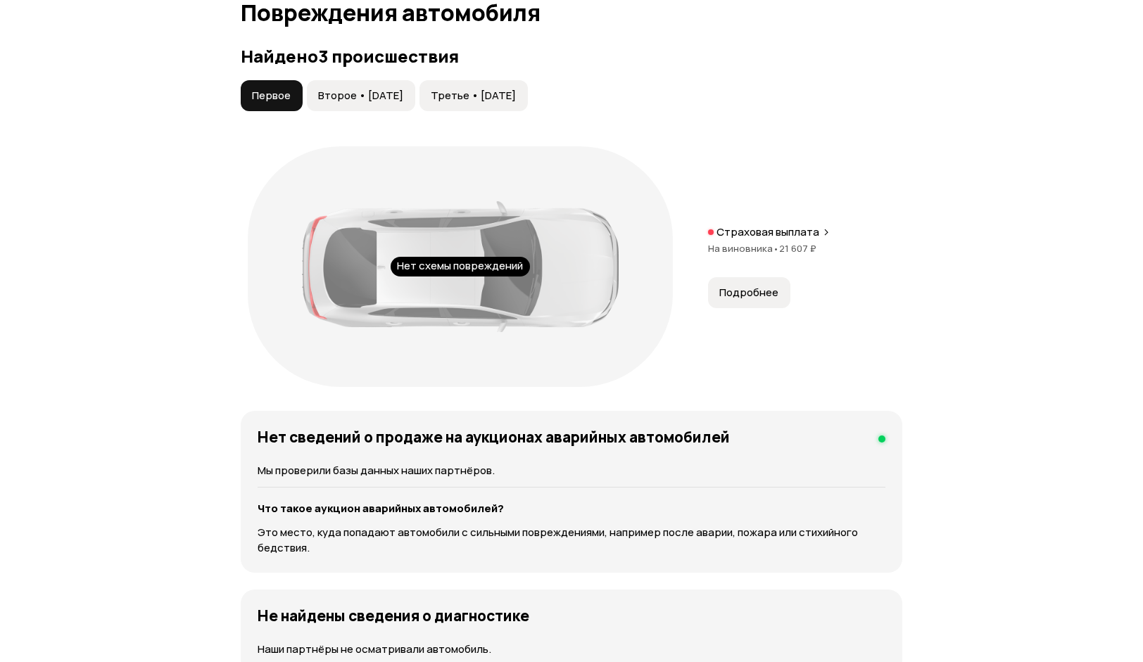
click at [338, 103] on button "Второе • 29 янв 2018" at bounding box center [361, 95] width 108 height 31
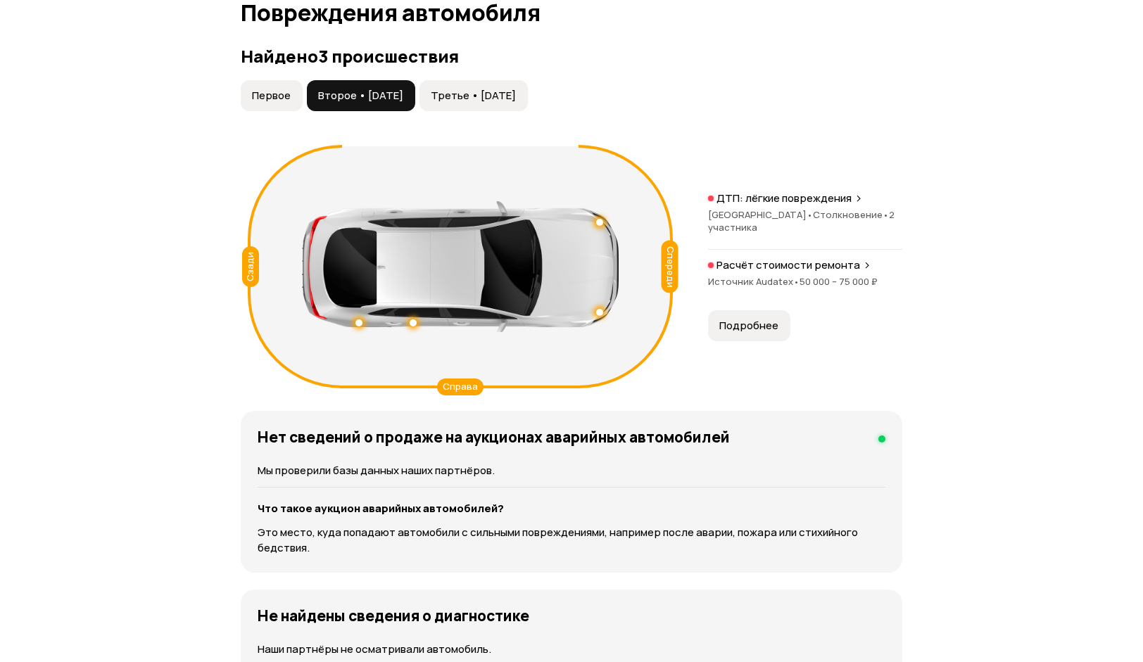
click at [528, 104] on button "Третье • 13 авг 2024" at bounding box center [474, 95] width 108 height 31
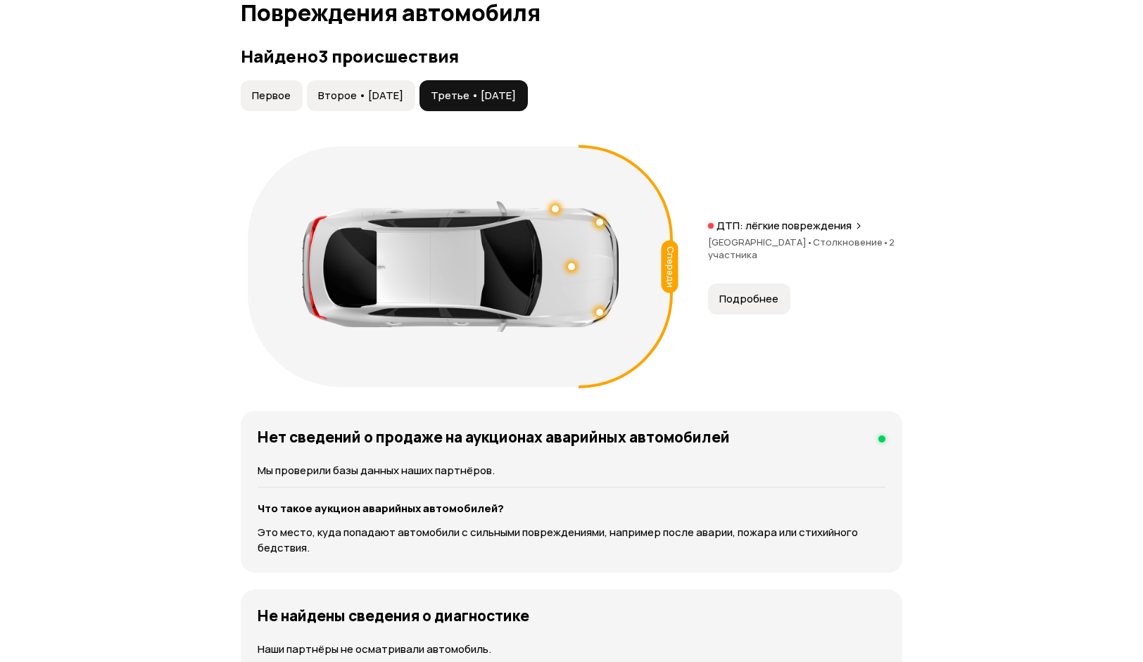
click at [761, 305] on span "Подробнее" at bounding box center [748, 299] width 59 height 14
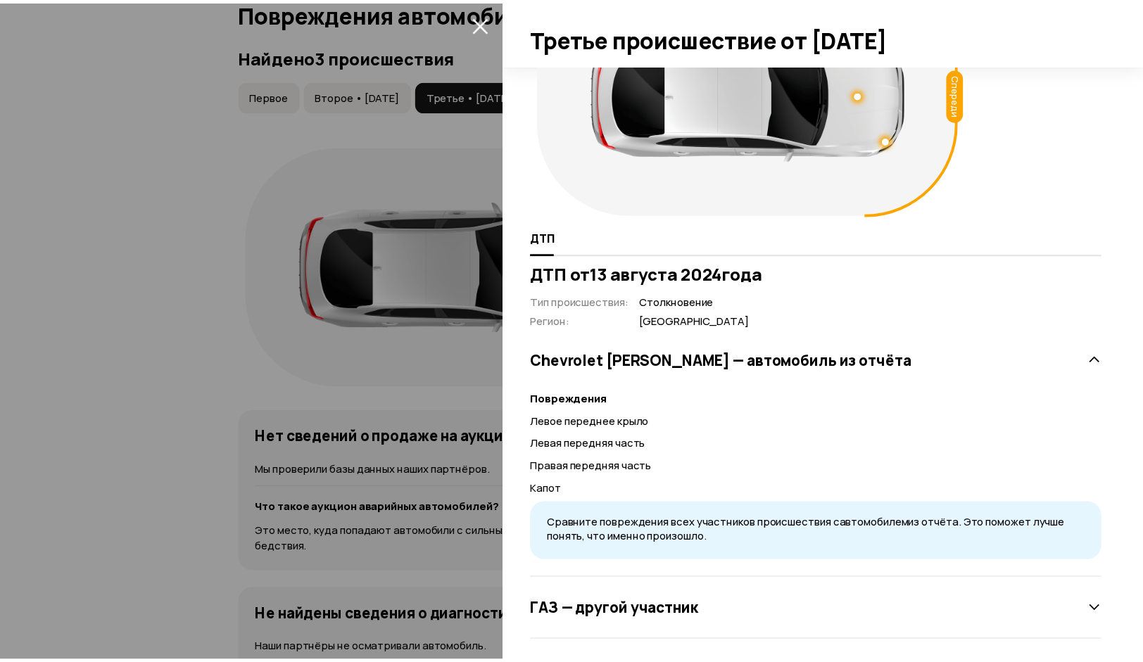
scroll to position [106, 0]
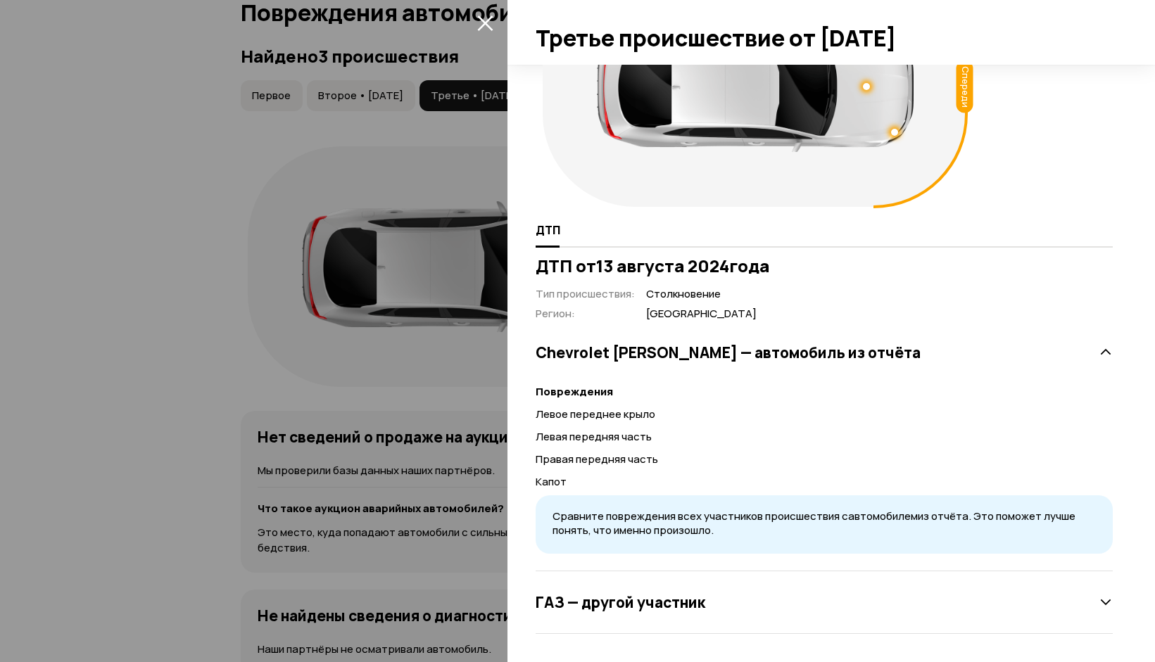
click at [213, 258] on div at bounding box center [577, 331] width 1155 height 662
